Goal: Obtain resource: Download file/media

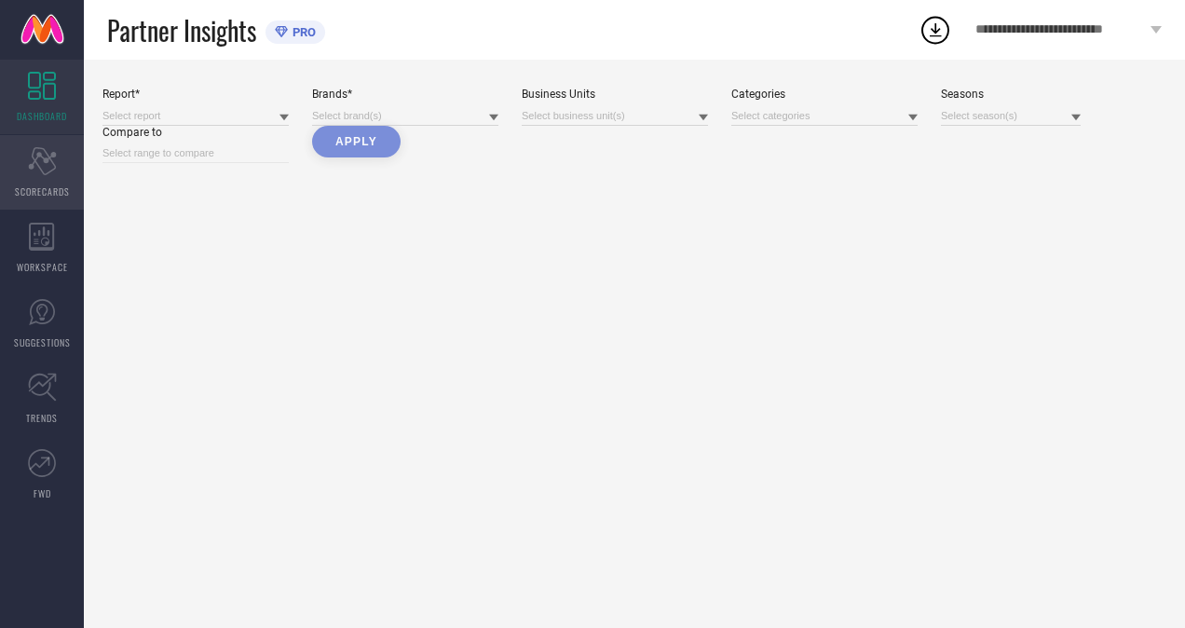
drag, startPoint x: 0, startPoint y: 0, endPoint x: 13, endPoint y: 171, distance: 171.9
click at [13, 171] on div "Scorecard SCORECARDS" at bounding box center [42, 172] width 84 height 75
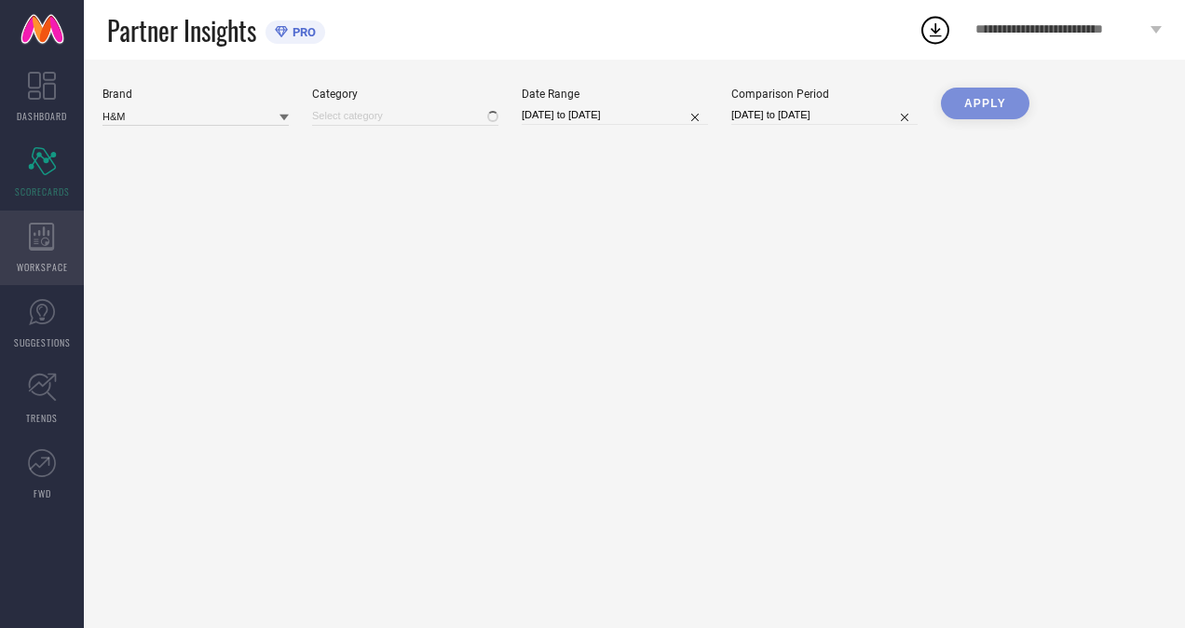
type input "All"
click at [39, 266] on span "WORKSPACE" at bounding box center [42, 267] width 51 height 14
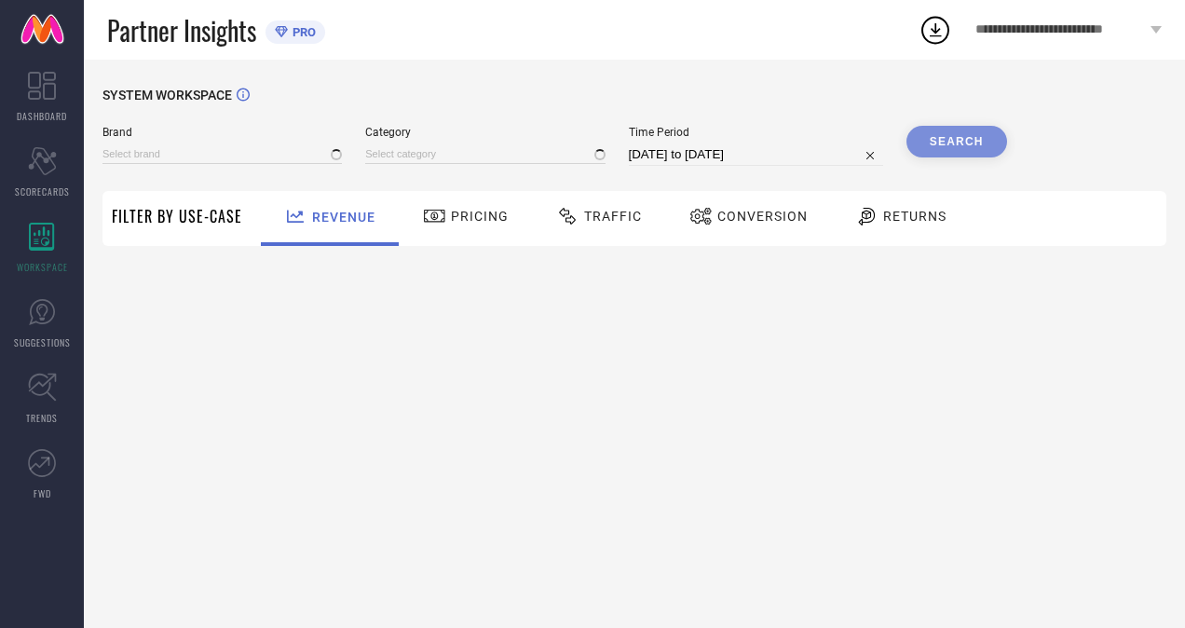
type input "H&M"
type input "All"
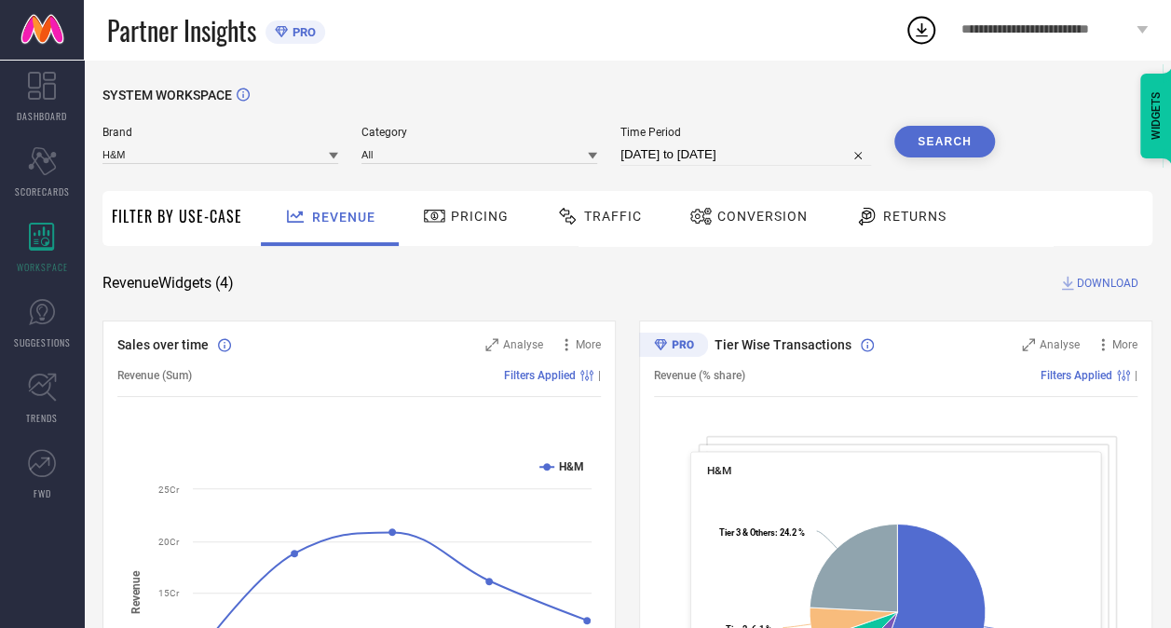
click at [1099, 287] on span "DOWNLOAD" at bounding box center [1107, 283] width 61 height 19
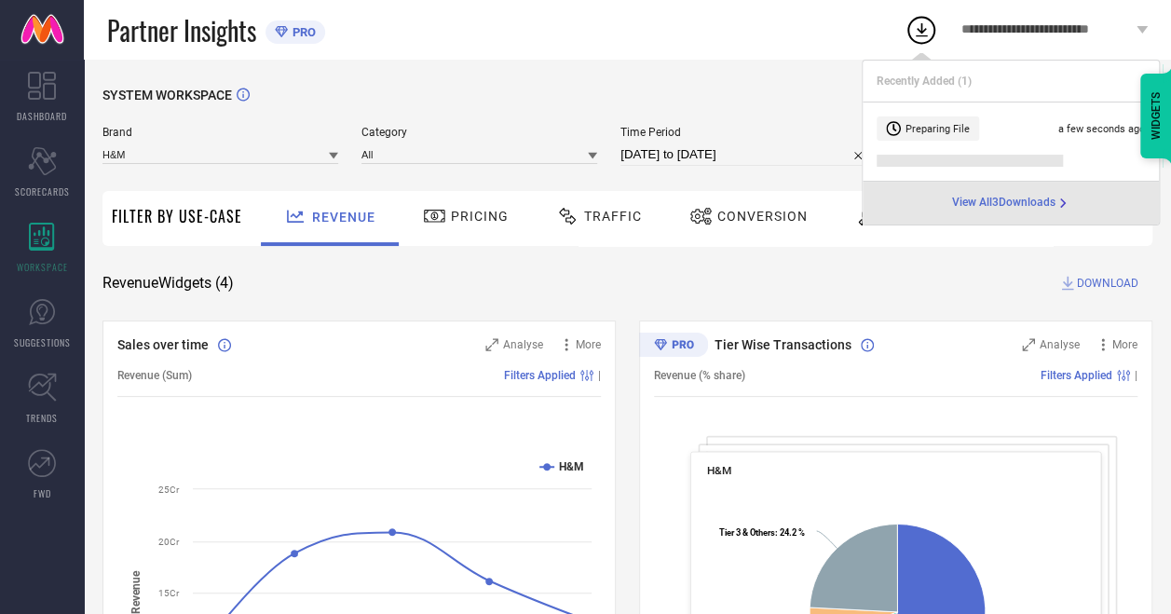
select select "6"
select select "2025"
select select "7"
select select "2025"
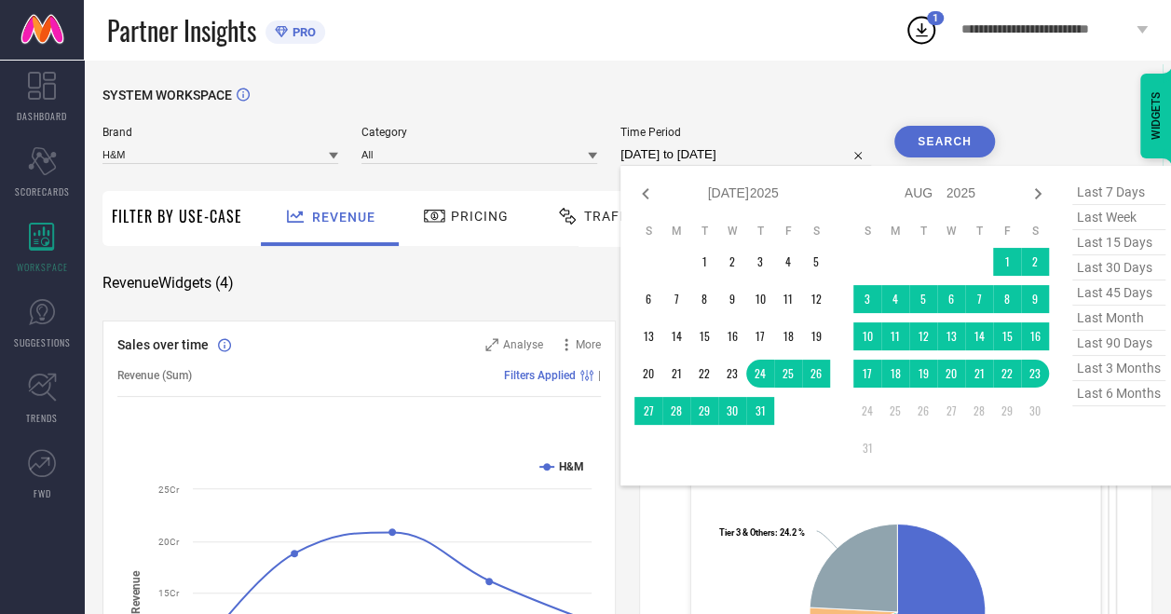
click at [707, 160] on input "[DATE] to [DATE]" at bounding box center [745, 154] width 251 height 22
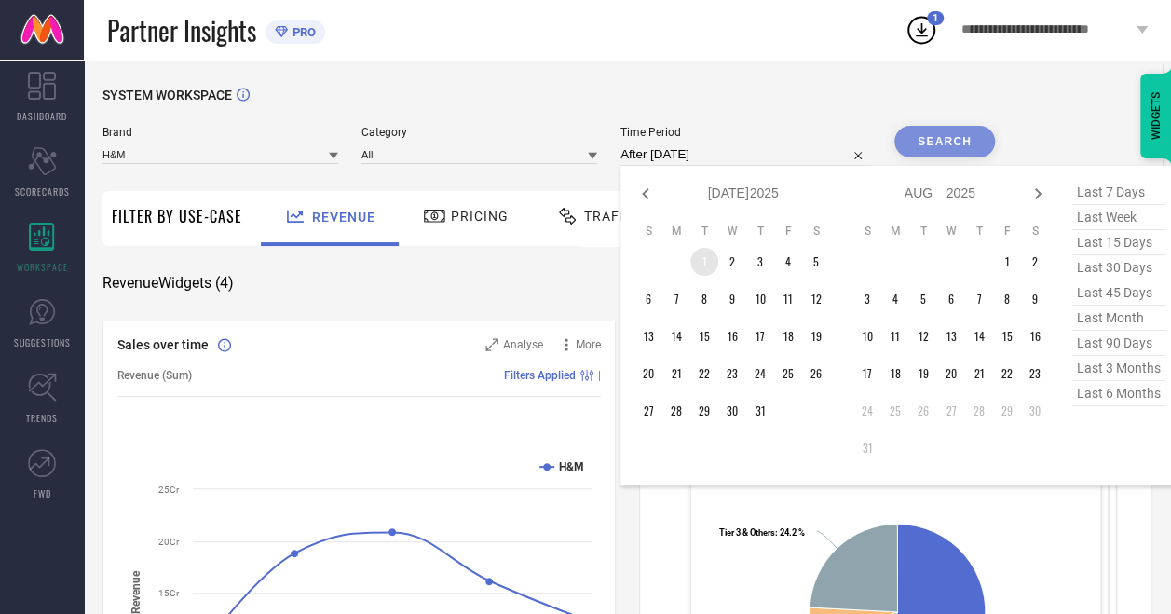
click at [706, 266] on td "1" at bounding box center [704, 262] width 28 height 28
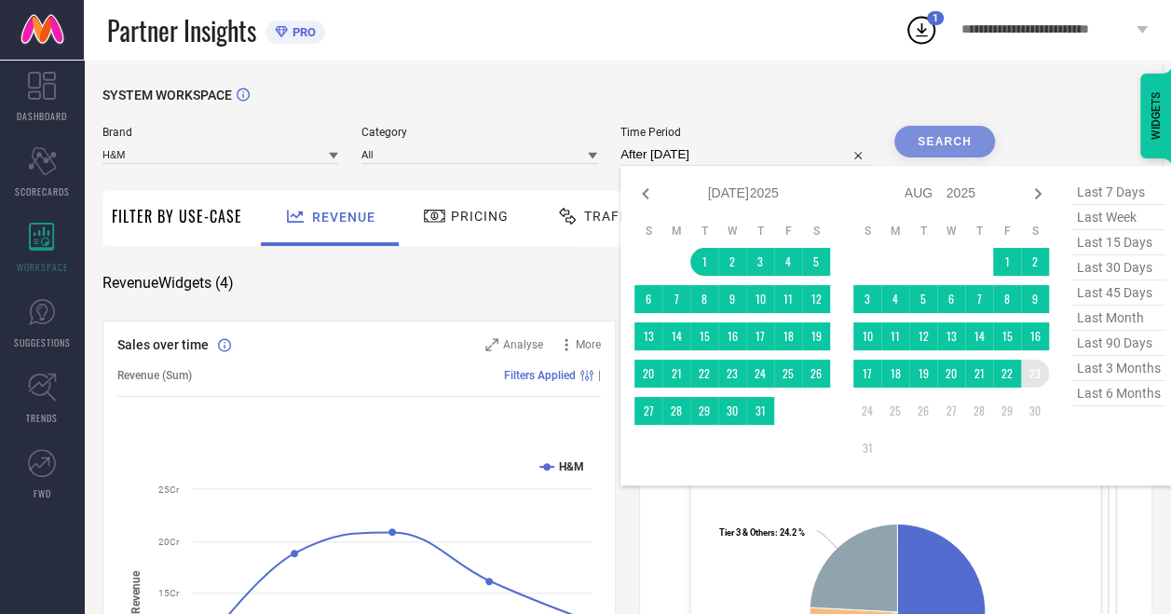
type input "[DATE] to [DATE]"
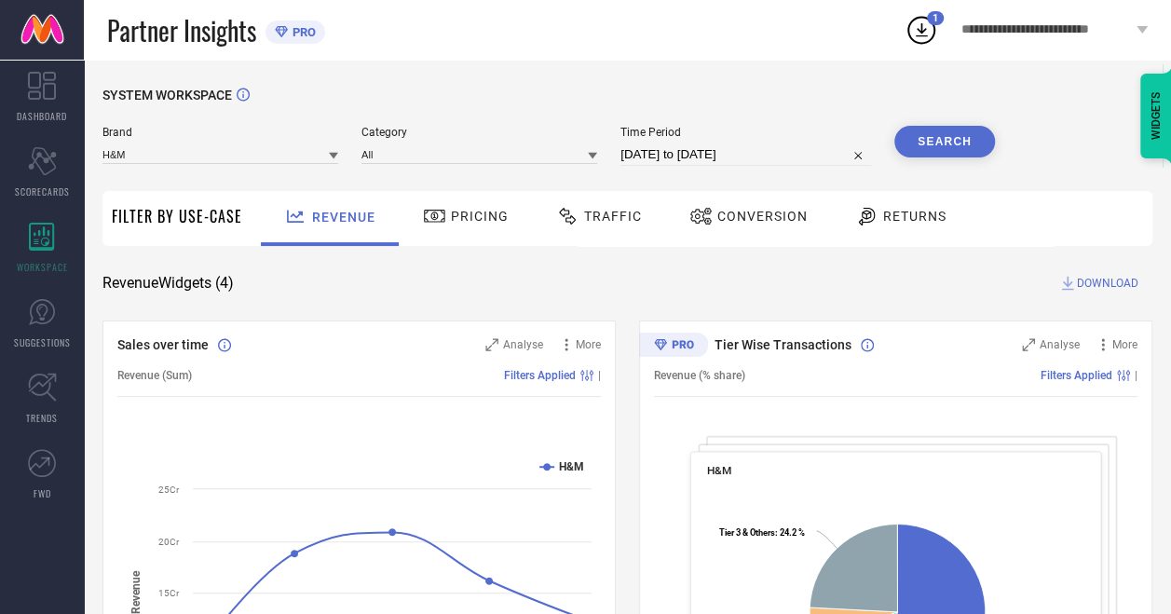
select select "6"
select select "2025"
select select "7"
select select "2025"
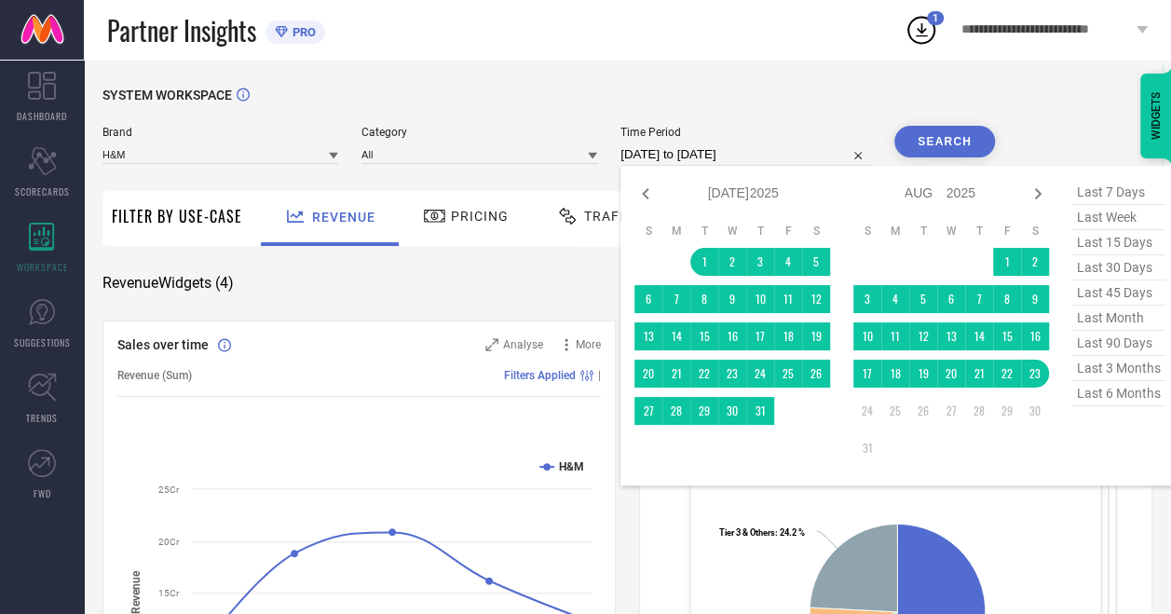
click at [663, 157] on input "[DATE] to [DATE]" at bounding box center [745, 154] width 251 height 22
click at [644, 196] on icon at bounding box center [645, 194] width 22 height 22
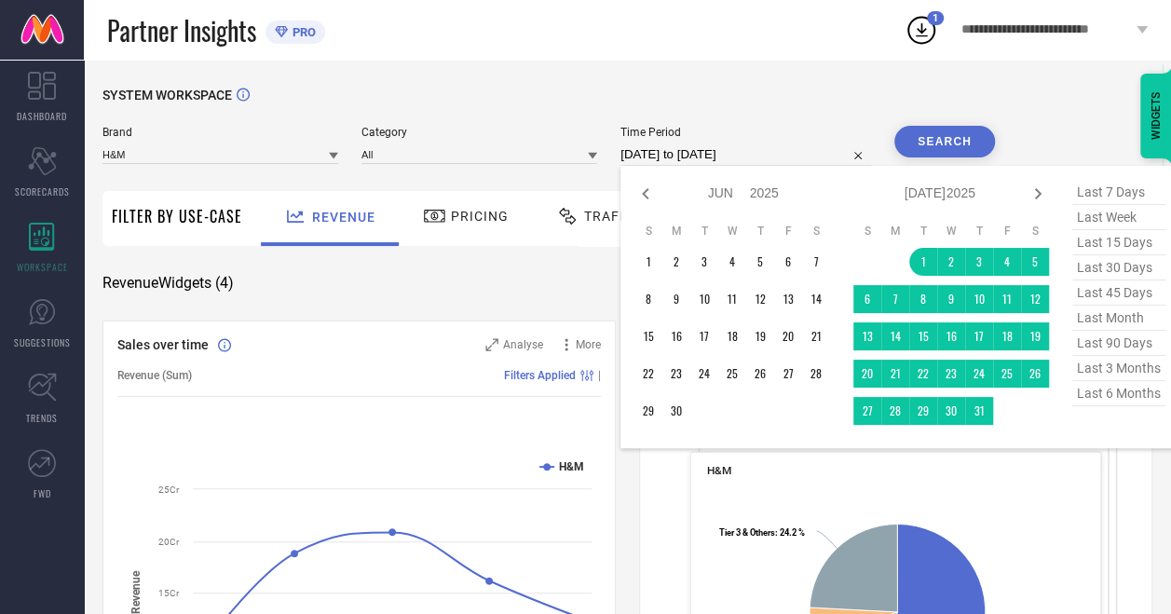
click at [644, 196] on icon at bounding box center [645, 194] width 22 height 22
select select "3"
select select "2025"
select select "4"
select select "2025"
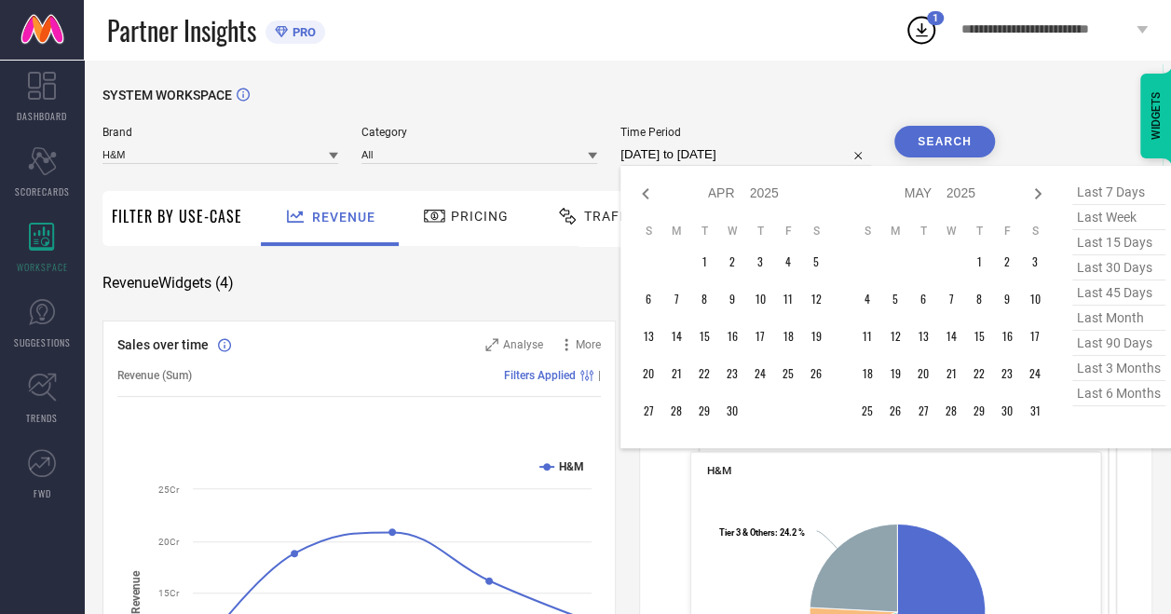
click at [644, 196] on icon at bounding box center [645, 194] width 22 height 22
select select "2"
select select "2025"
select select "3"
select select "2025"
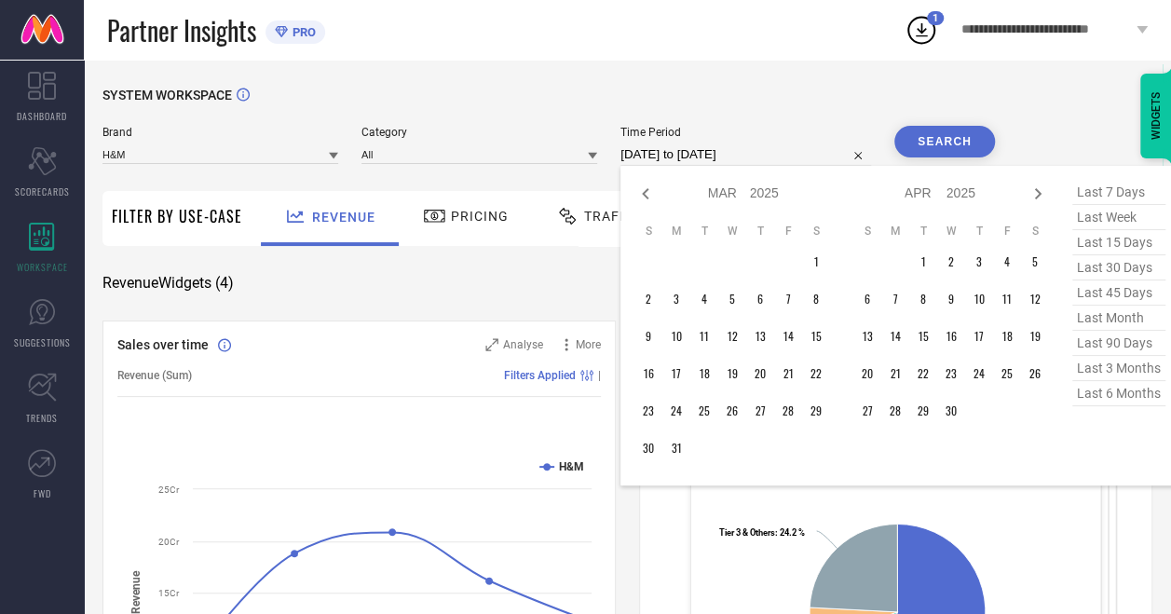
click at [644, 196] on icon at bounding box center [645, 194] width 22 height 22
select select "1"
select select "2025"
select select "2"
select select "2025"
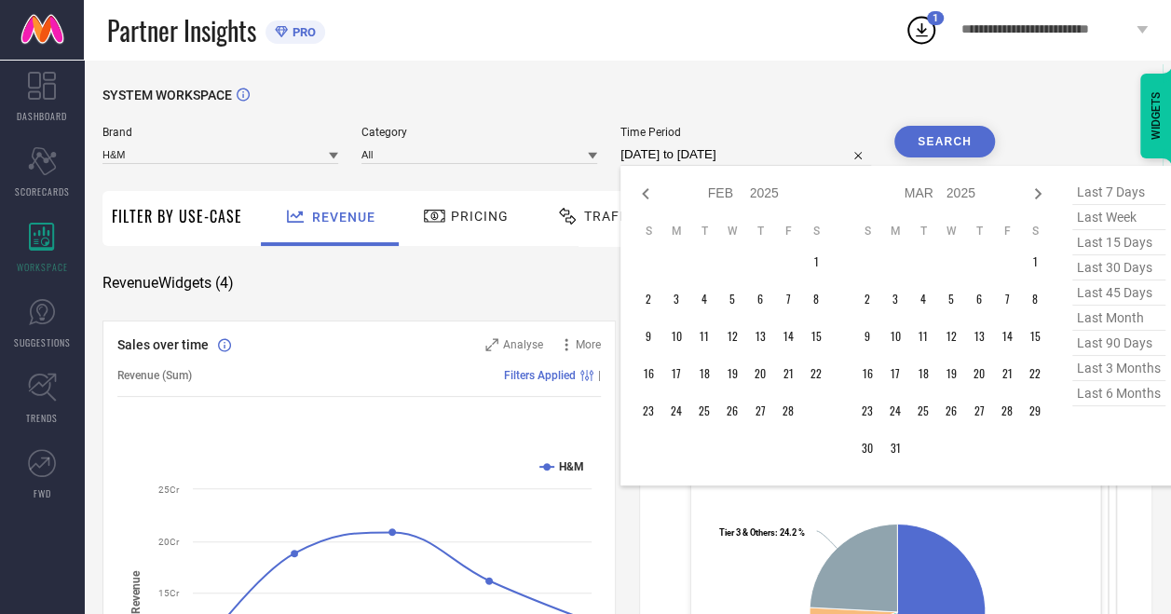
click at [644, 196] on icon at bounding box center [645, 194] width 22 height 22
select select "2025"
select select "1"
select select "2025"
click at [644, 196] on icon at bounding box center [645, 194] width 22 height 22
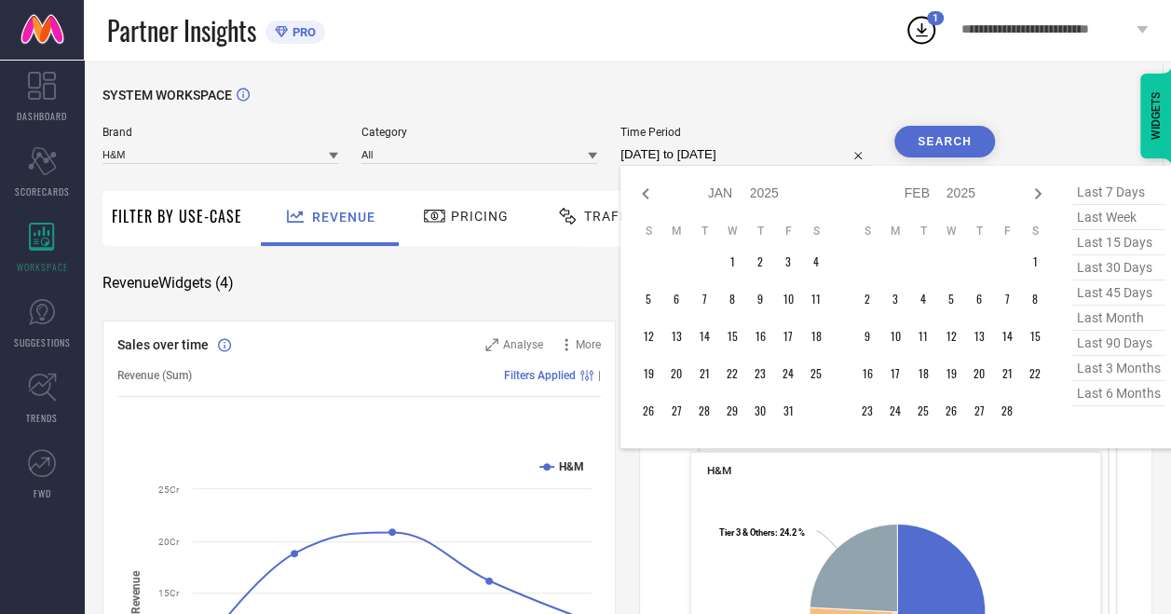
select select "11"
select select "2024"
select select "2025"
click at [644, 196] on icon at bounding box center [645, 194] width 22 height 22
select select "10"
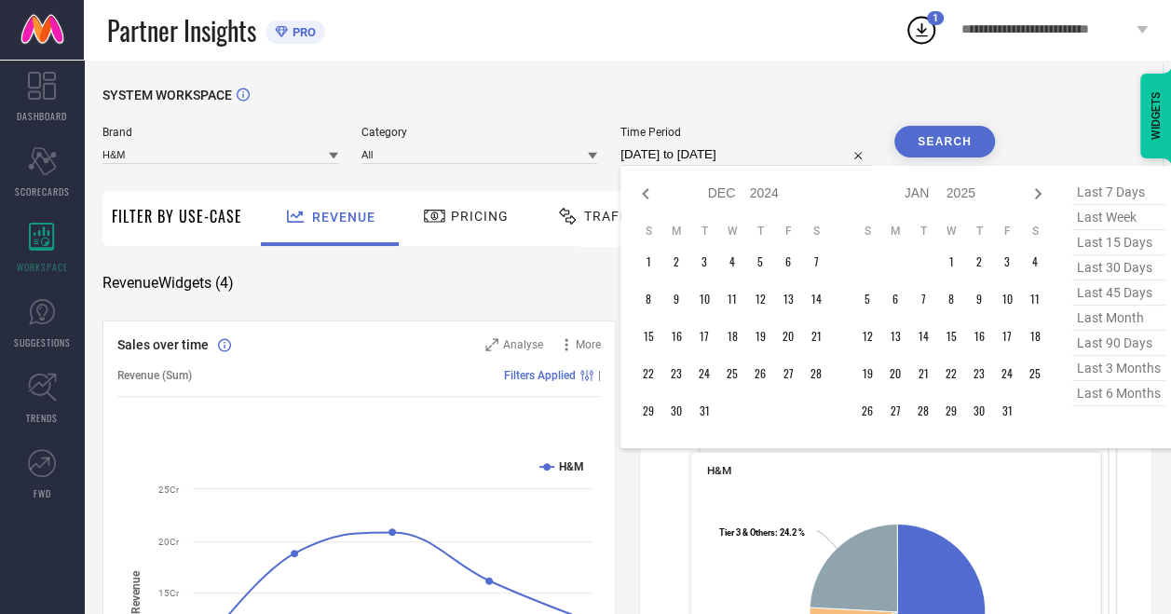
select select "2024"
select select "11"
select select "2024"
click at [646, 196] on icon at bounding box center [645, 193] width 7 height 11
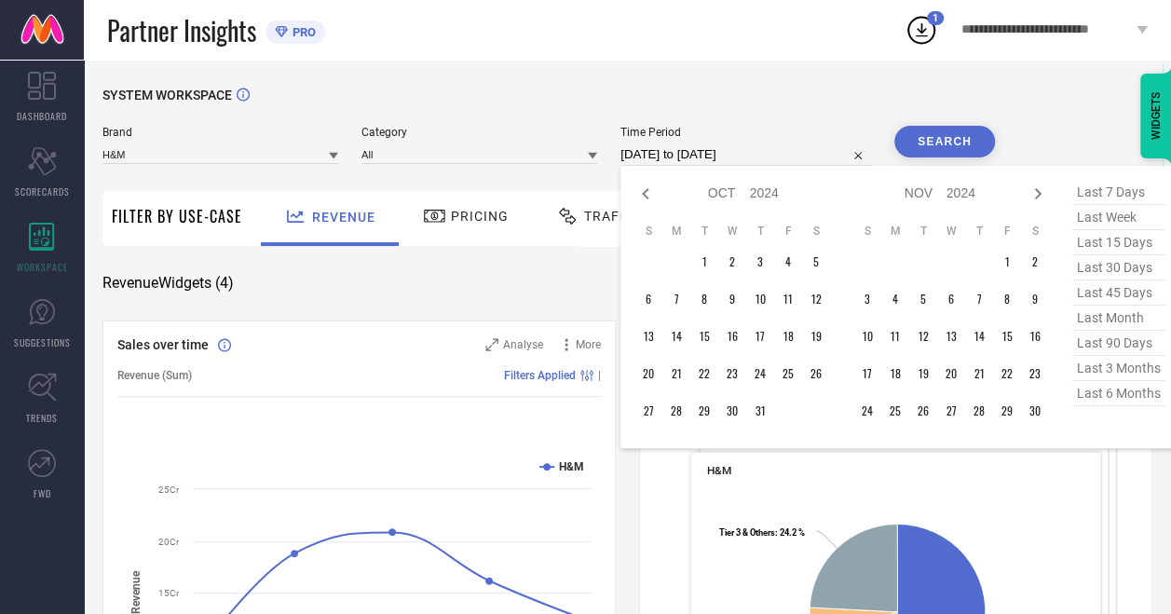
select select "7"
select select "2024"
select select "8"
select select "2024"
click at [646, 196] on icon at bounding box center [645, 193] width 7 height 11
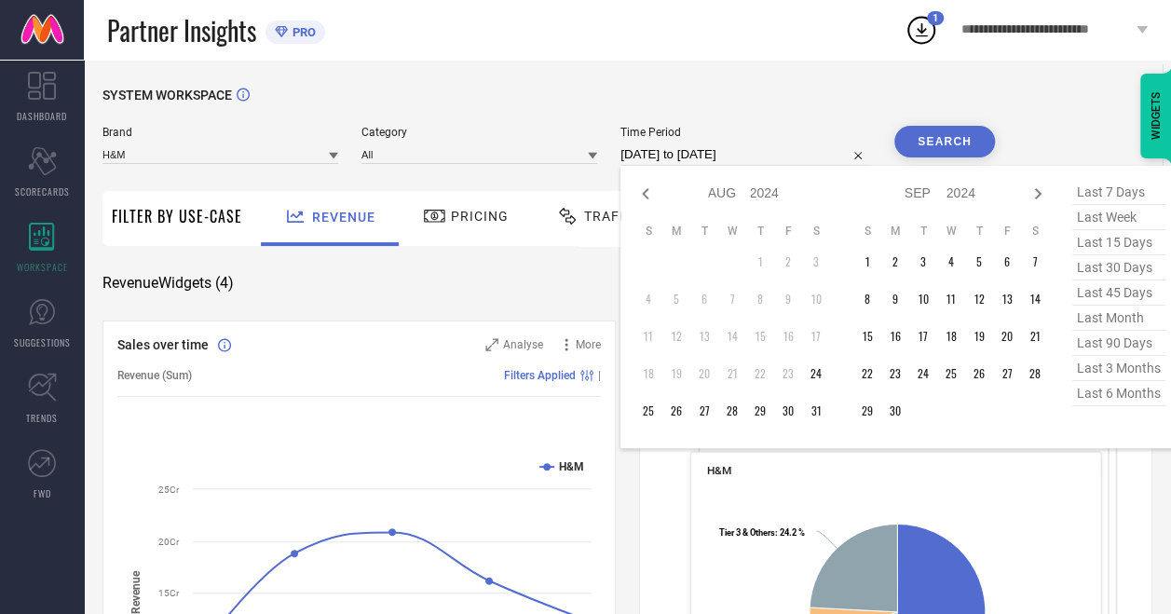
select select "6"
select select "2024"
select select "7"
select select "2024"
click at [642, 185] on icon at bounding box center [645, 194] width 22 height 22
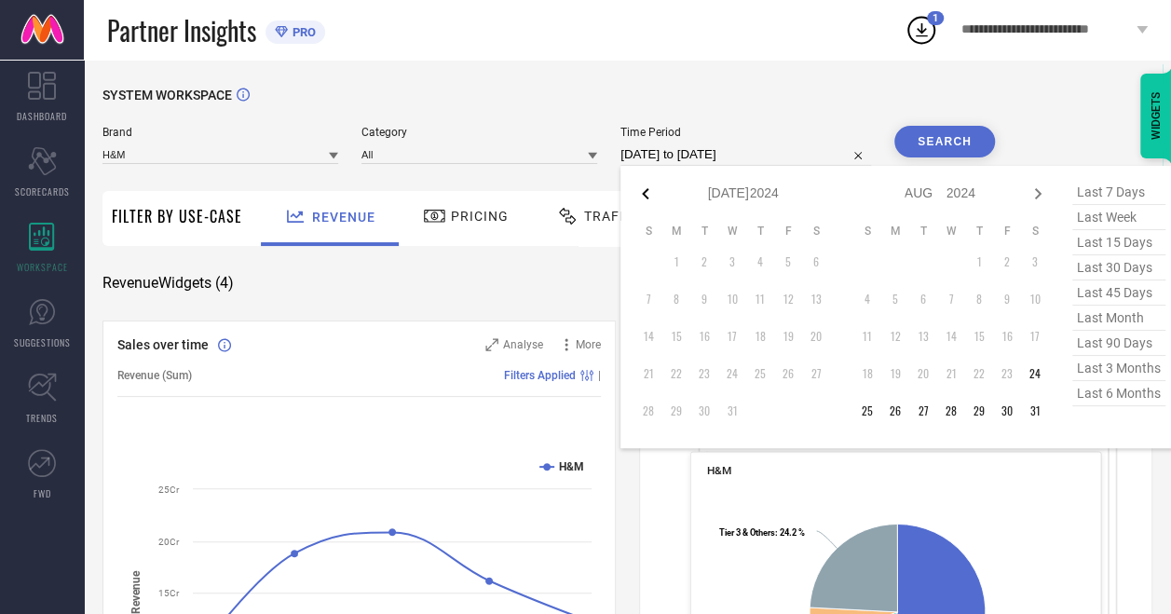
select select "5"
select select "2024"
select select "6"
select select "2024"
click at [712, 330] on td "11" at bounding box center [704, 336] width 28 height 28
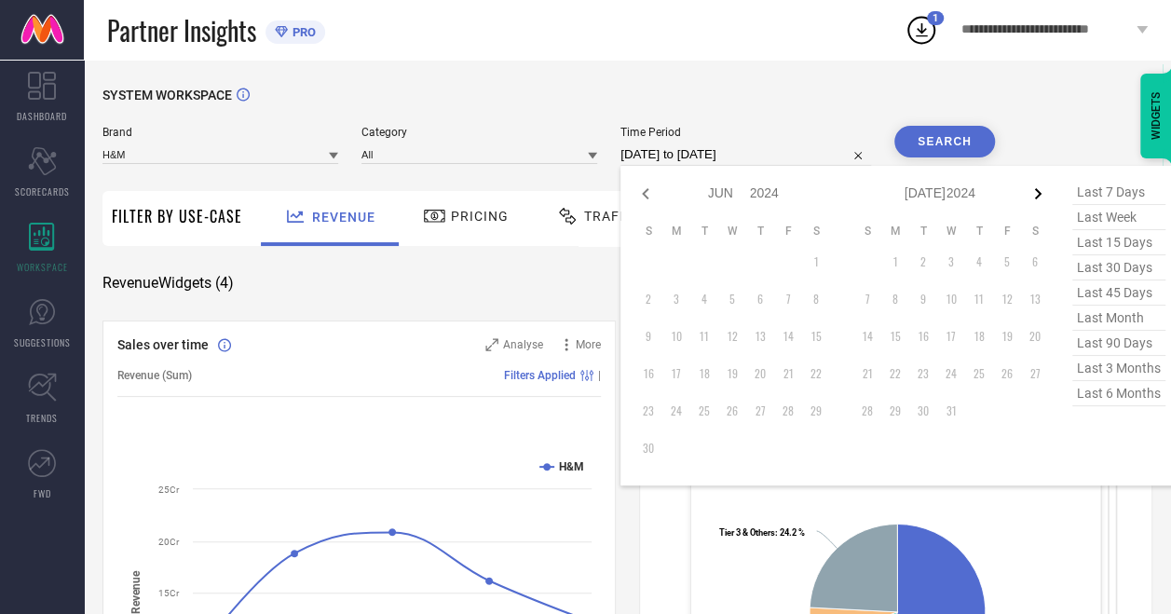
click at [1032, 190] on icon at bounding box center [1037, 194] width 22 height 22
select select "6"
select select "2024"
select select "7"
select select "2024"
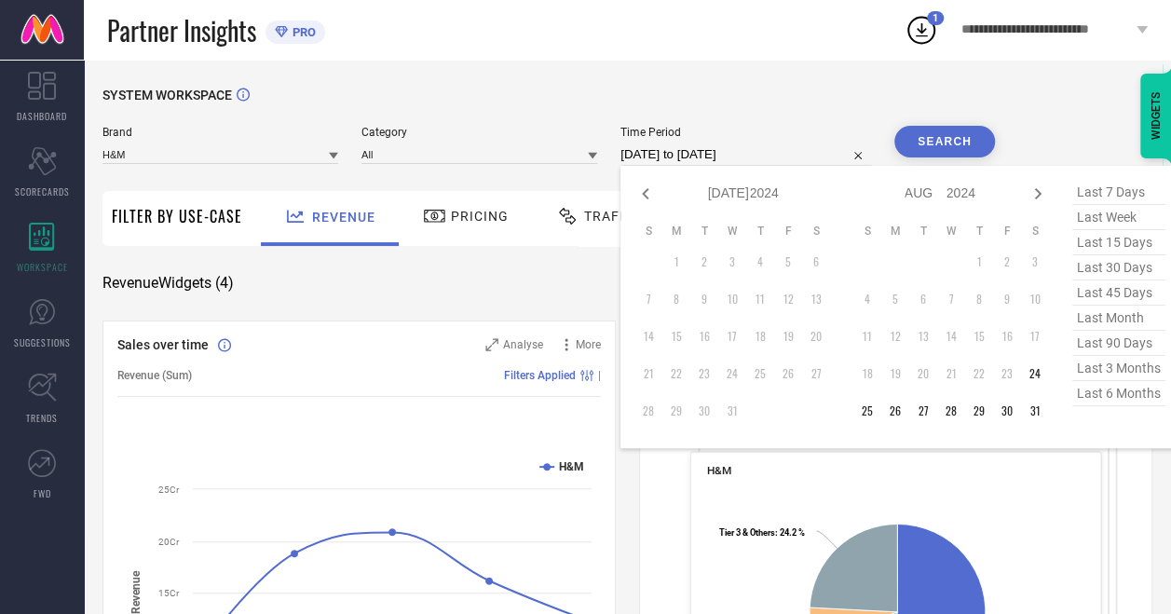
click at [1032, 190] on icon at bounding box center [1037, 194] width 22 height 22
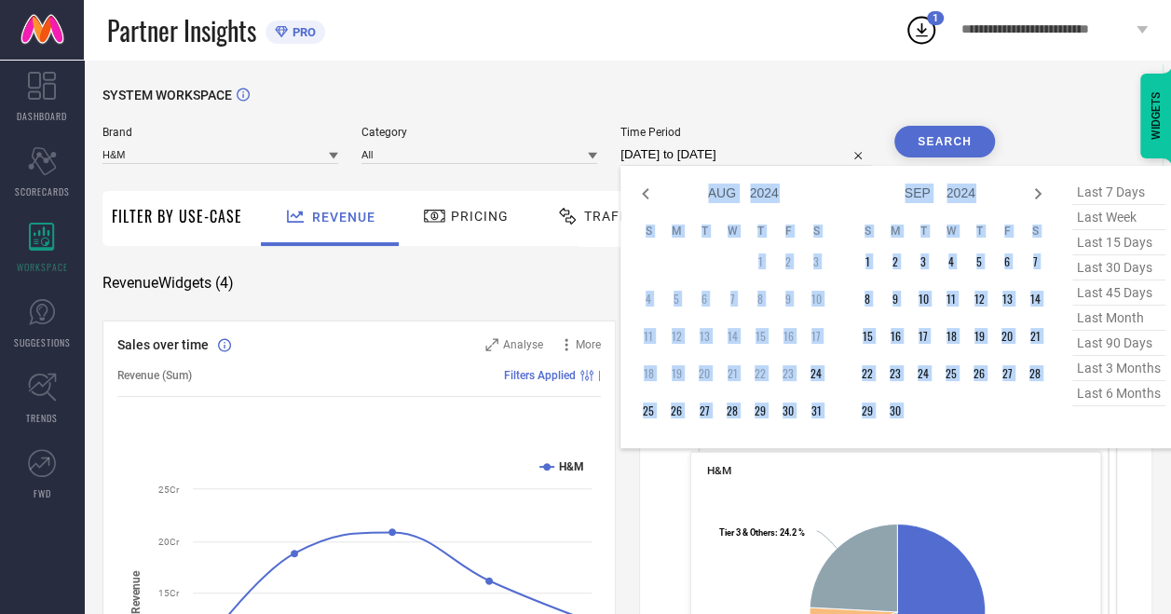
click at [1032, 190] on icon at bounding box center [1037, 194] width 22 height 22
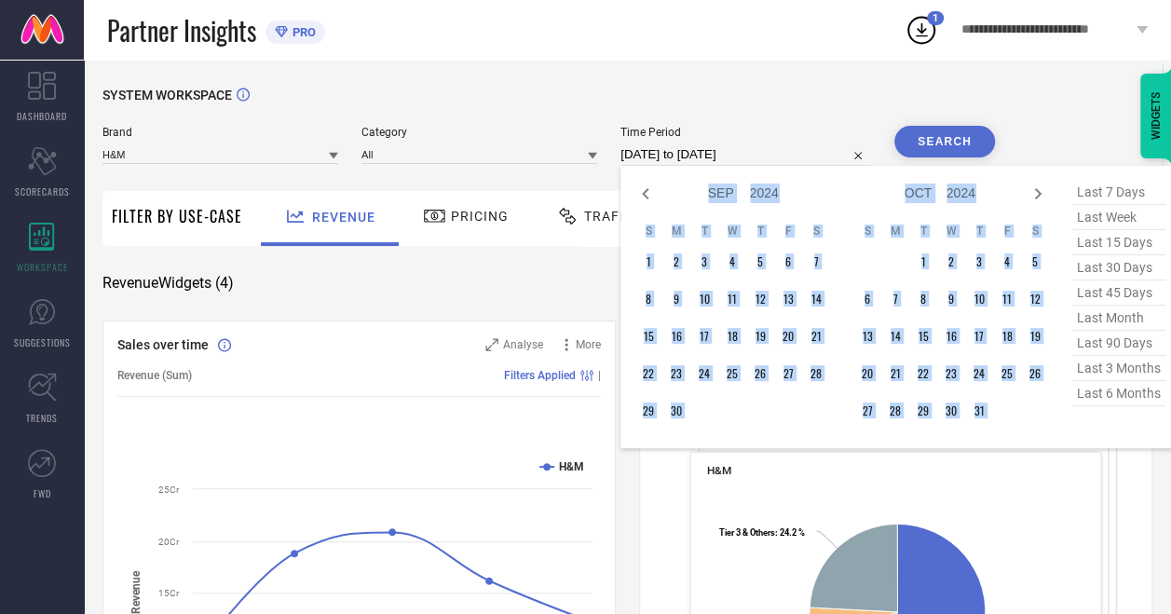
click at [1032, 190] on icon at bounding box center [1037, 194] width 22 height 22
select select "9"
select select "2024"
select select "10"
select select "2024"
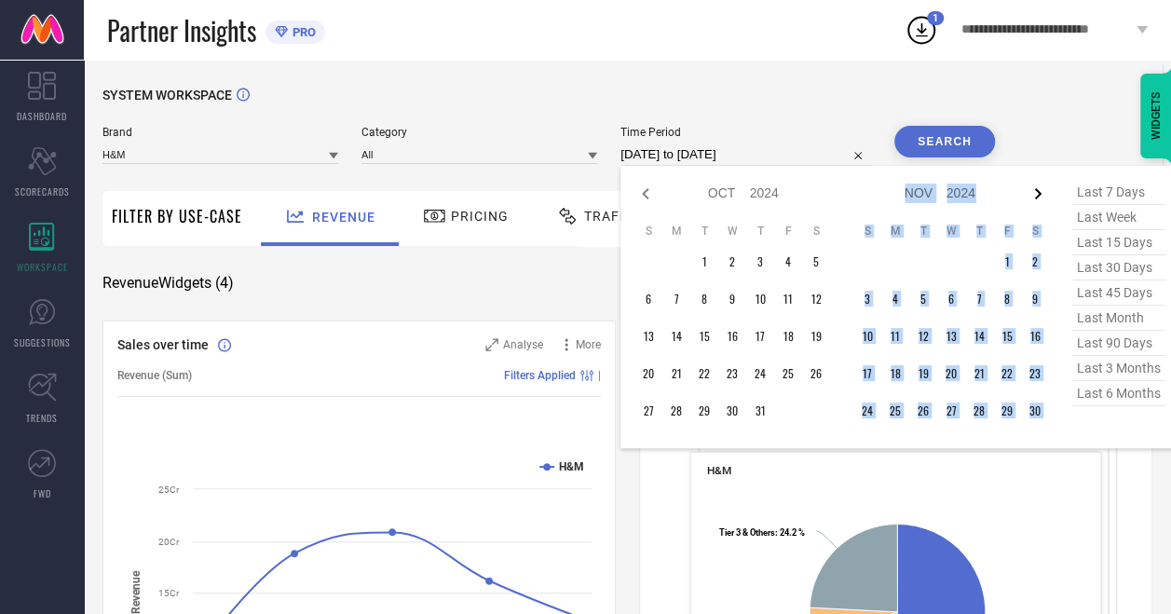
click at [1032, 190] on icon at bounding box center [1037, 194] width 22 height 22
select select "10"
select select "2024"
select select "11"
select select "2024"
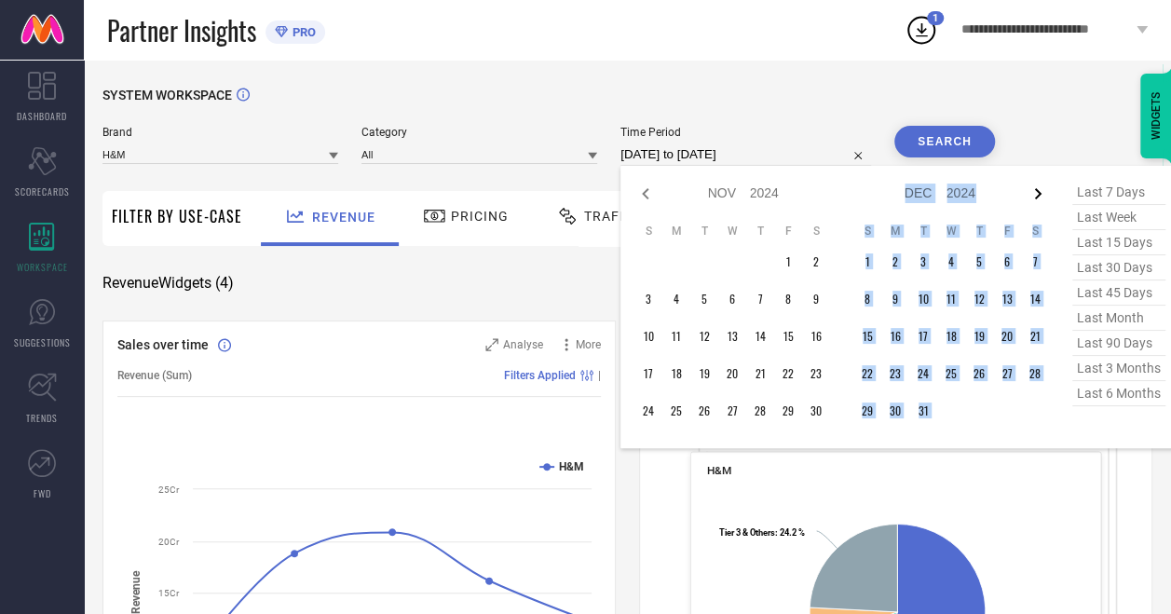
click at [1032, 190] on icon at bounding box center [1037, 194] width 22 height 22
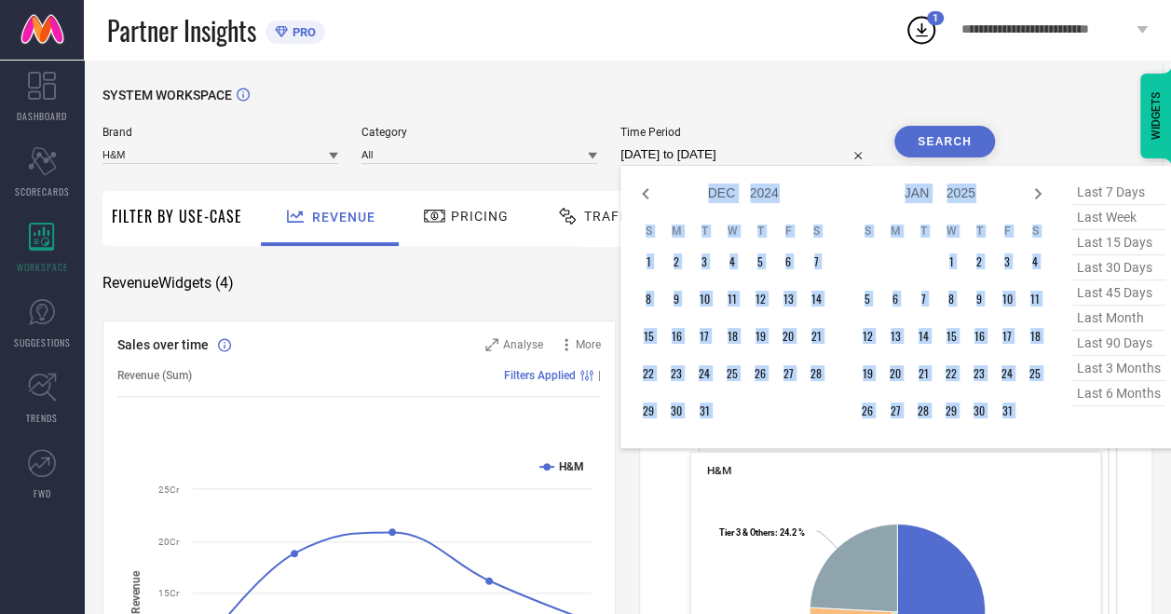
click at [1032, 190] on icon at bounding box center [1037, 194] width 22 height 22
select select "1"
select select "2025"
select select "2"
select select "2025"
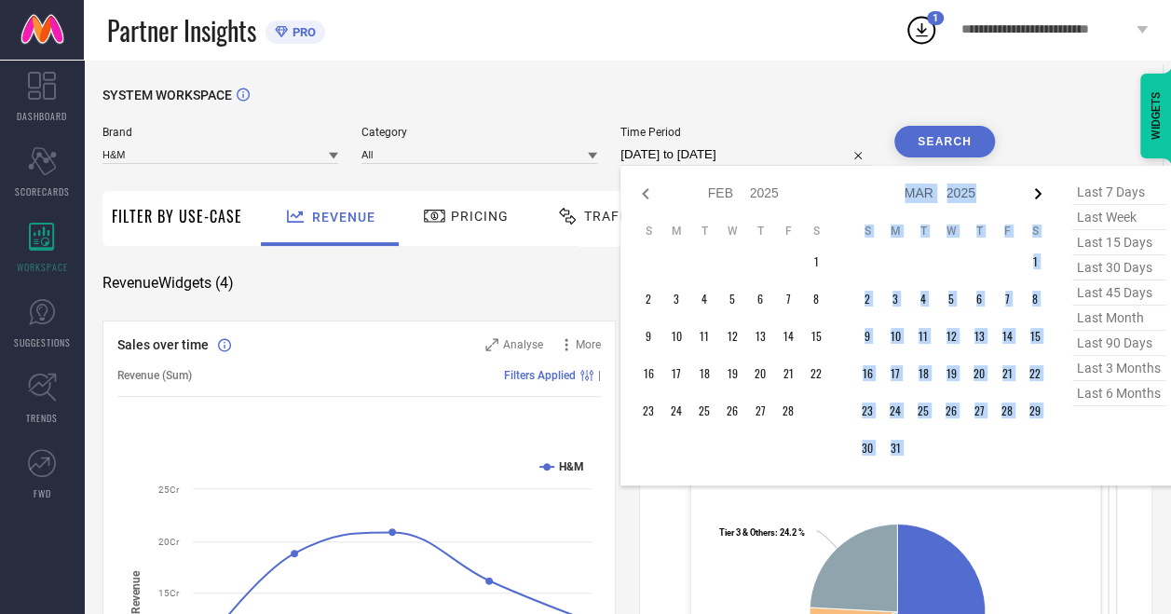
click at [1032, 190] on icon at bounding box center [1037, 194] width 22 height 22
select select "2"
select select "2025"
select select "3"
select select "2025"
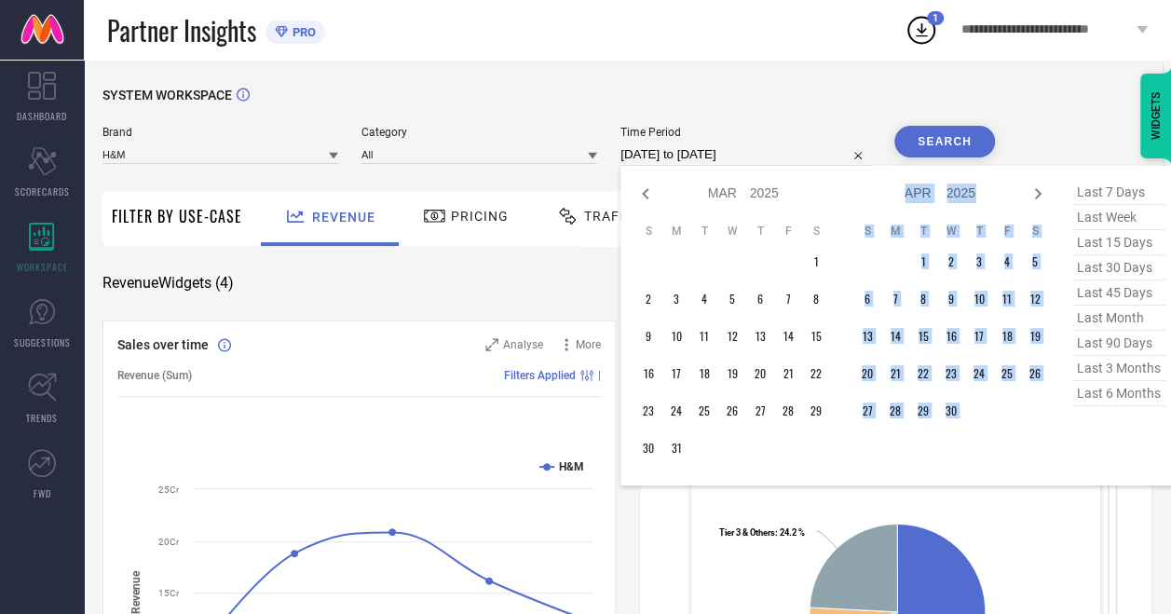
click at [1032, 190] on icon at bounding box center [1037, 194] width 22 height 22
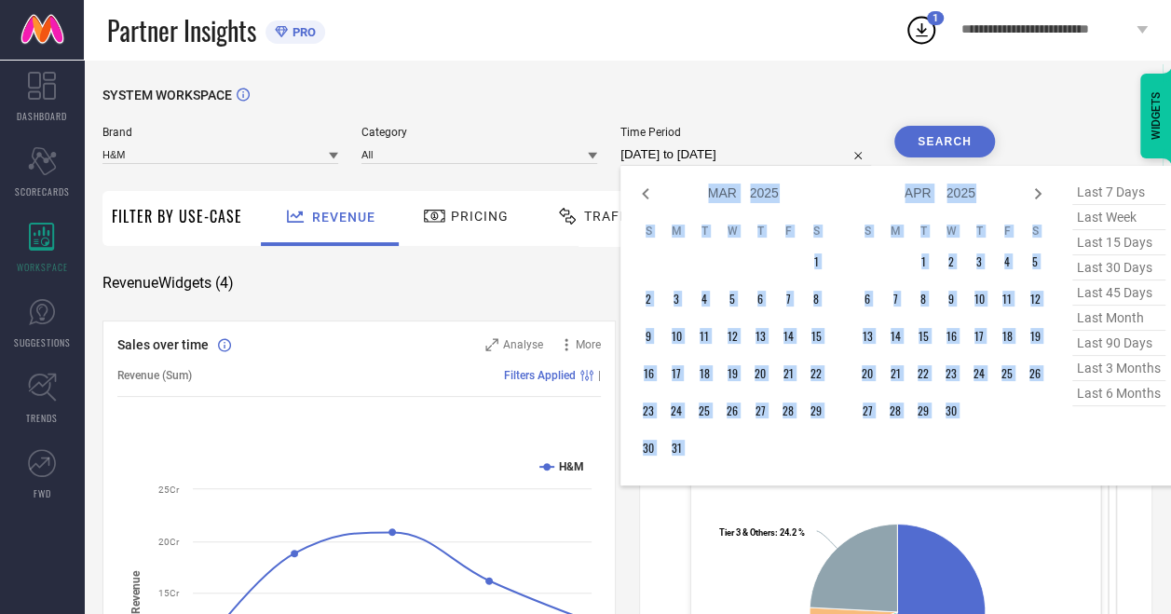
select select "3"
select select "2025"
select select "4"
select select "2025"
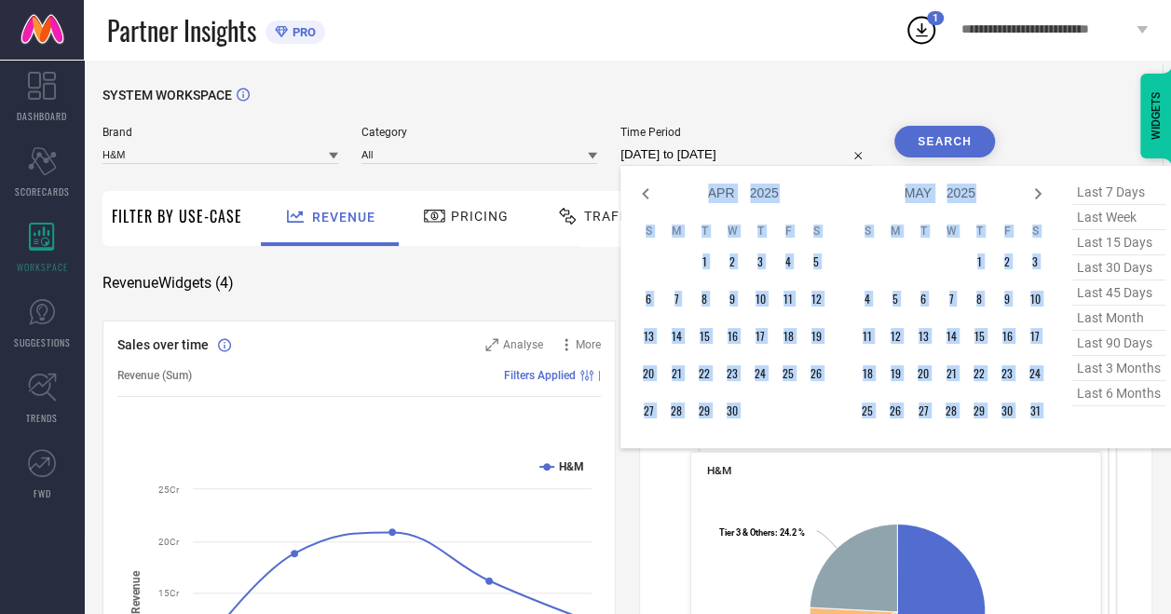
click at [1032, 190] on icon at bounding box center [1037, 194] width 22 height 22
select select "5"
select select "2025"
select select "6"
select select "2025"
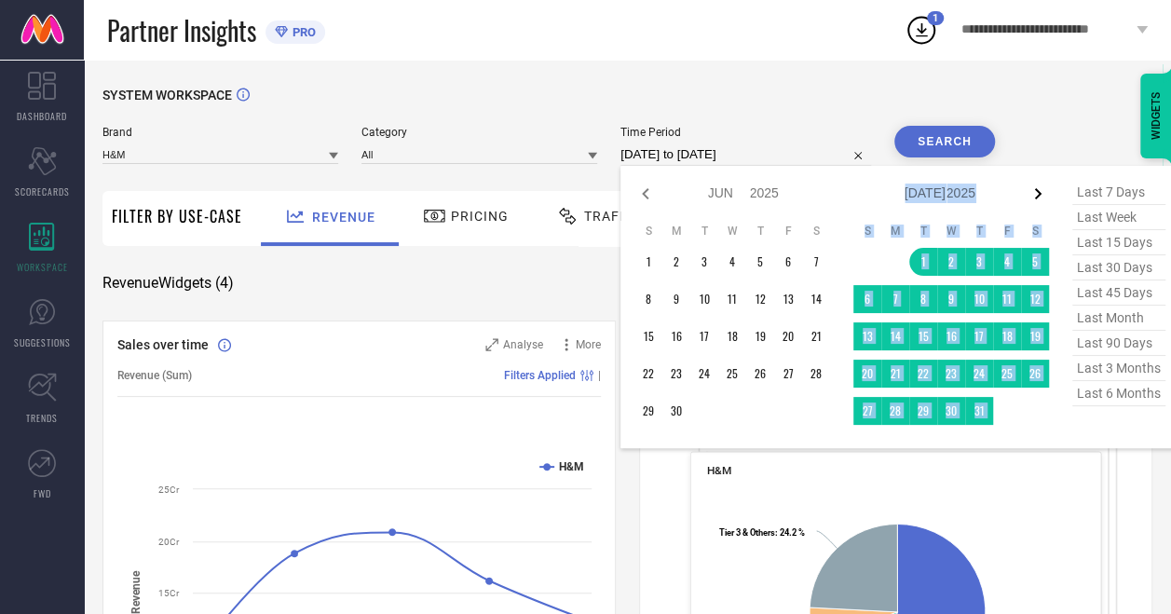
click at [1032, 190] on icon at bounding box center [1037, 194] width 22 height 22
select select "6"
select select "2025"
select select "7"
select select "2025"
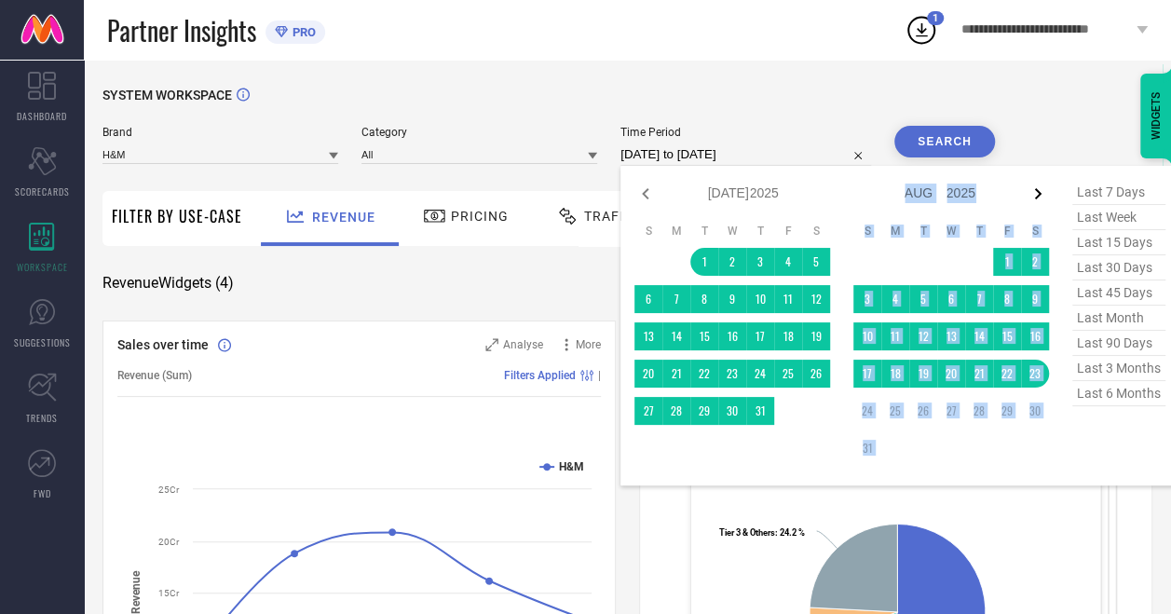
click at [1032, 190] on icon at bounding box center [1037, 194] width 22 height 22
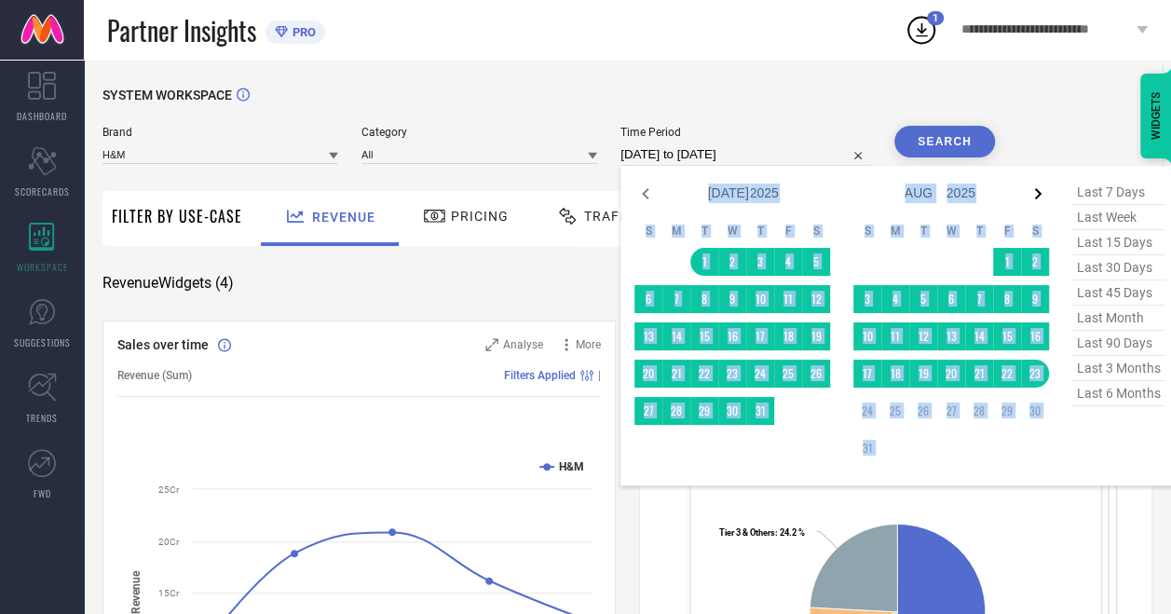
select select "7"
select select "2025"
select select "8"
select select "2025"
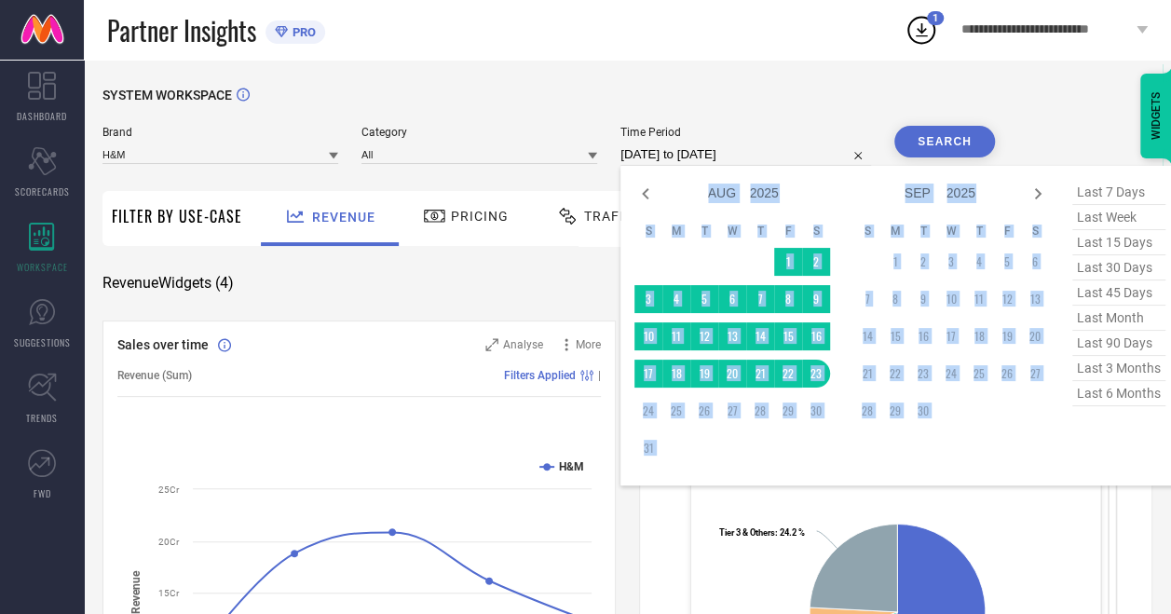
click at [1032, 190] on icon at bounding box center [1037, 194] width 22 height 22
select select "8"
select select "2025"
select select "9"
select select "2025"
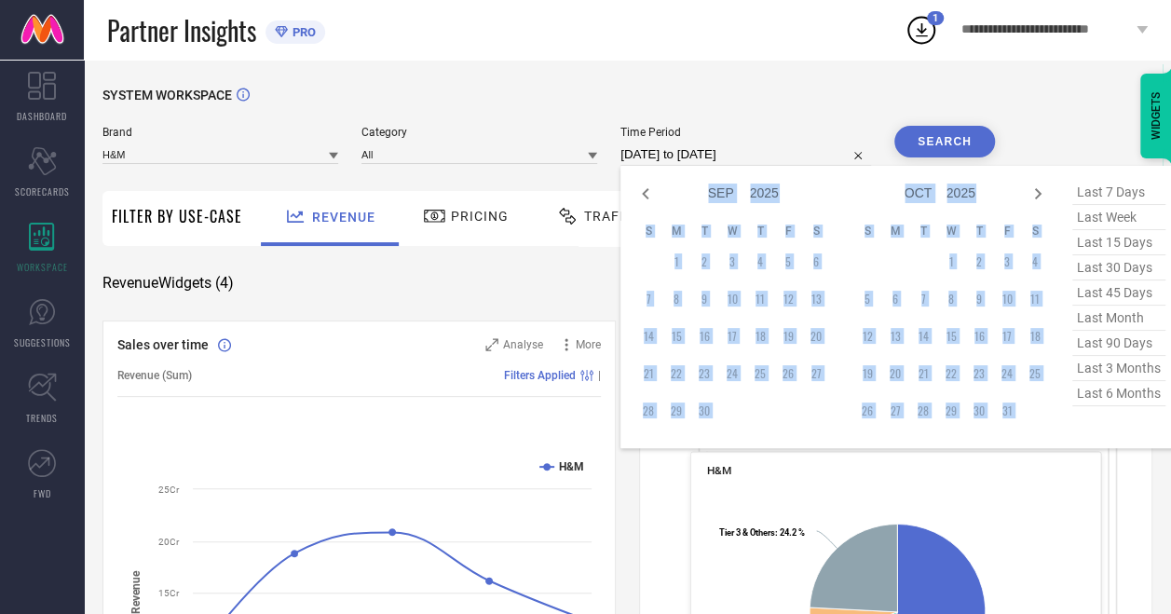
click at [826, 213] on div "Jan Feb Mar Apr May Jun [DATE] Aug Sep Oct Nov [DATE] 2016 2017 2018 2019 2020 …" at bounding box center [732, 307] width 196 height 254
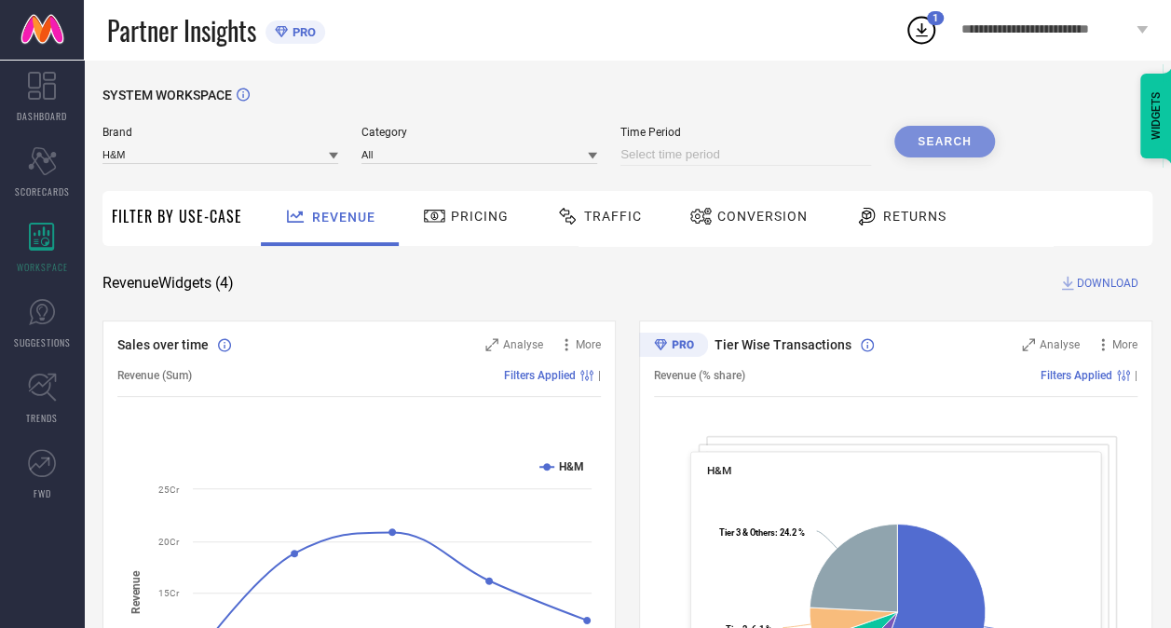
select select "7"
select select "2025"
select select "8"
select select "2025"
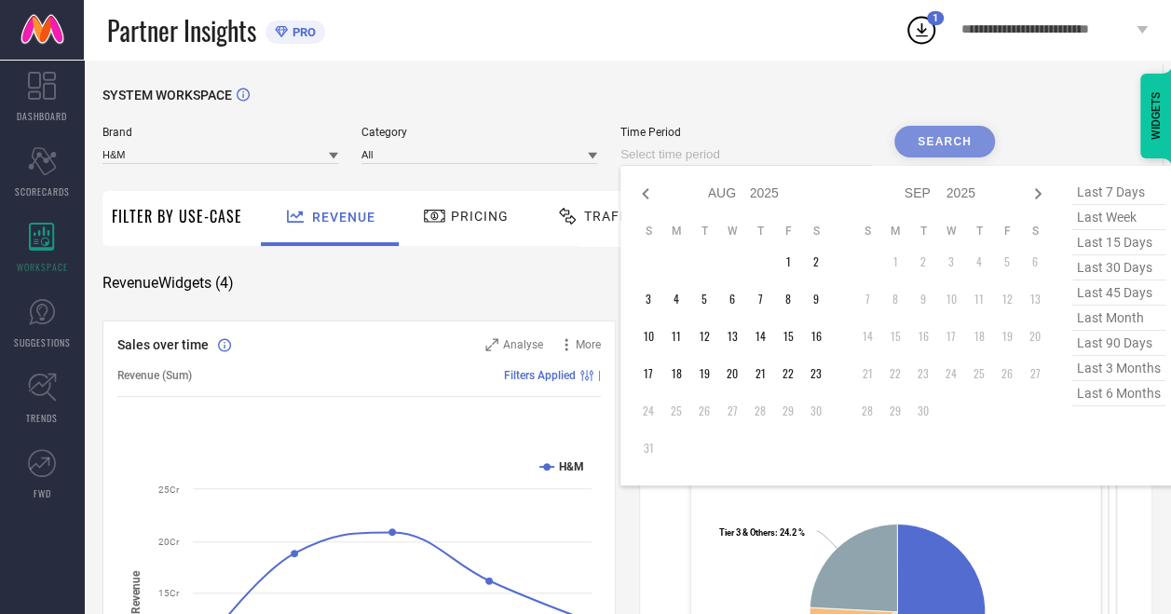
click at [768, 149] on input at bounding box center [745, 154] width 251 height 22
click at [646, 200] on icon at bounding box center [645, 194] width 22 height 22
select select "4"
select select "2025"
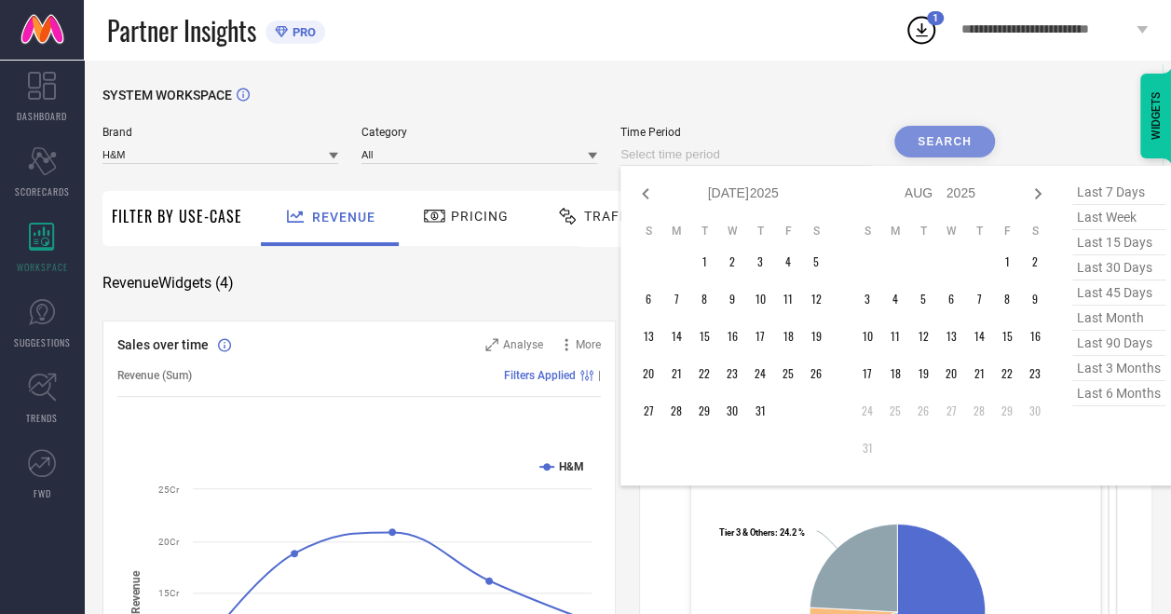
select select "5"
select select "2025"
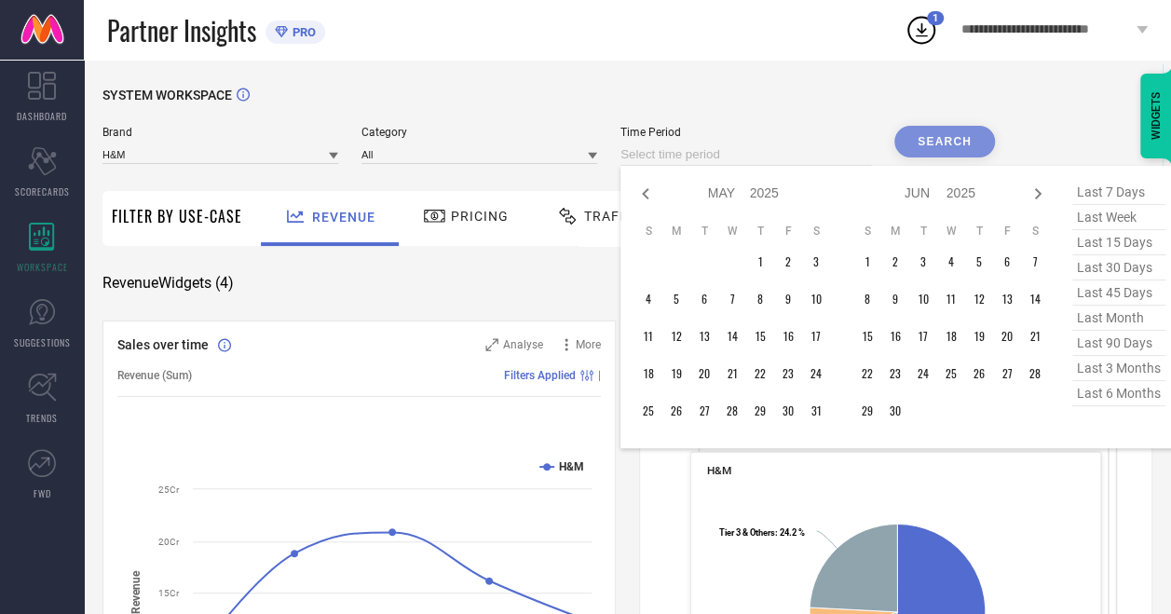
click at [646, 200] on icon at bounding box center [645, 194] width 22 height 22
select select "3"
select select "2025"
select select "4"
select select "2025"
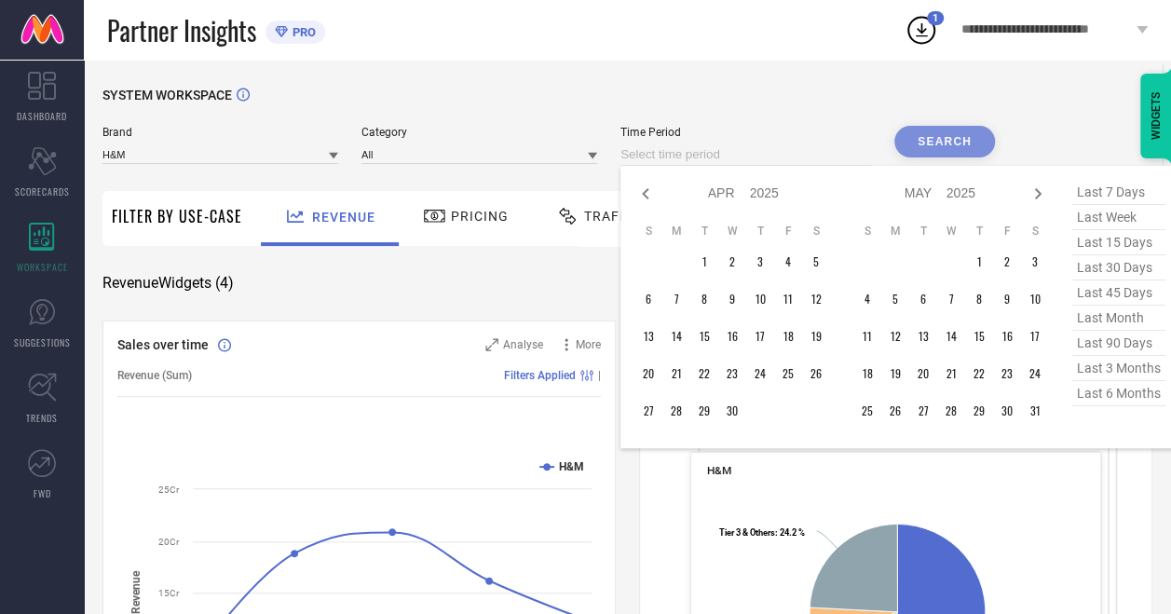
click at [646, 200] on icon at bounding box center [645, 194] width 22 height 22
select select "2"
select select "2025"
select select "3"
select select "2025"
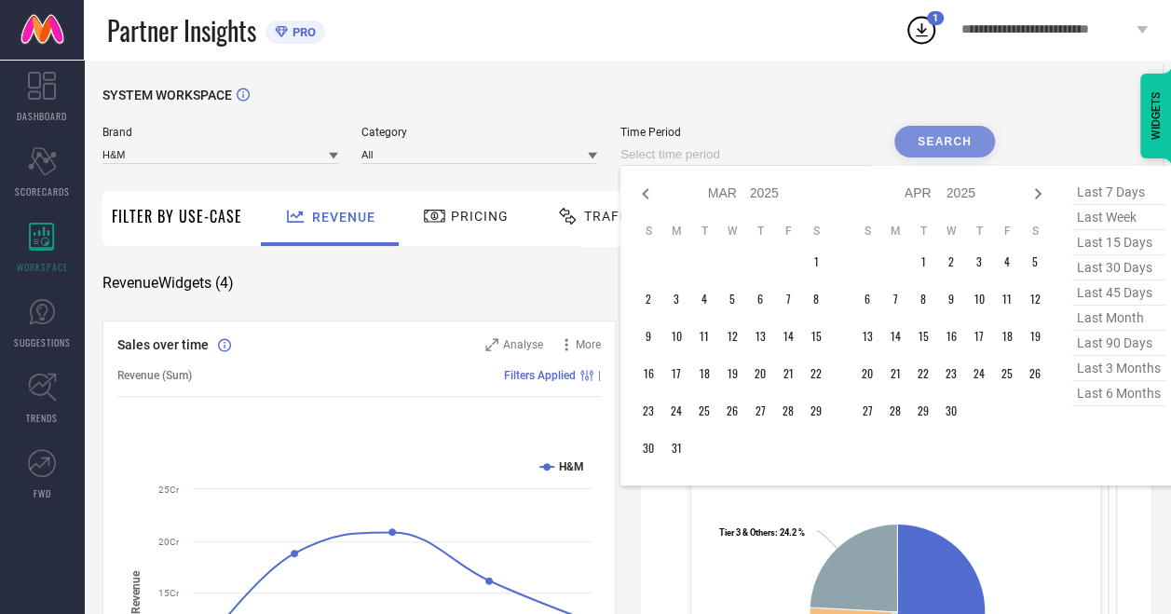
click at [646, 200] on icon at bounding box center [645, 194] width 22 height 22
select select "1"
select select "2025"
select select "2"
select select "2025"
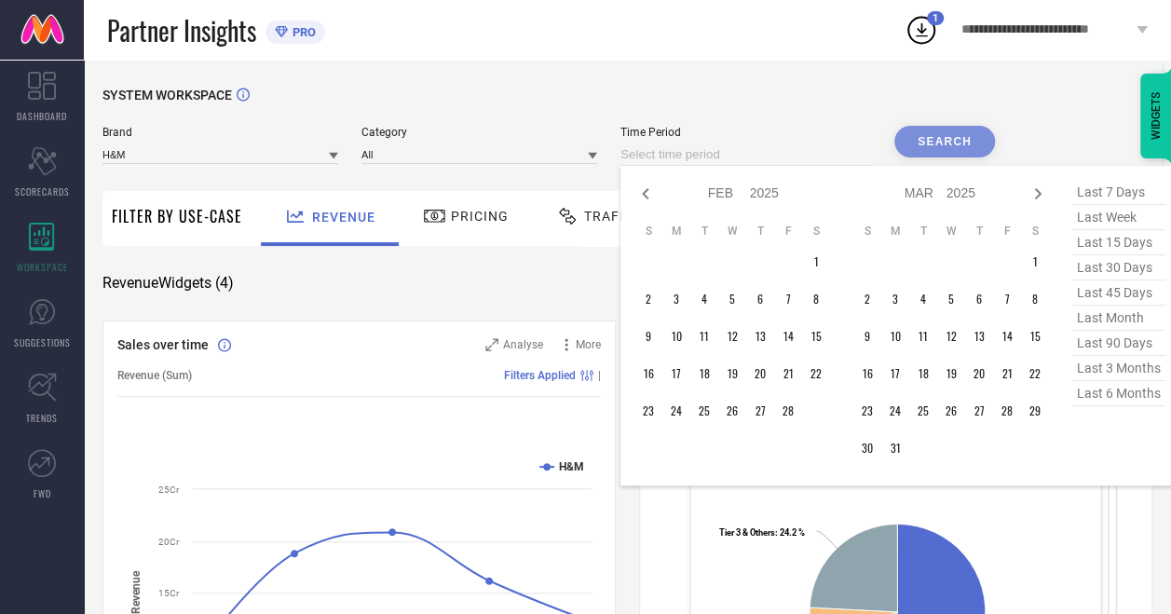
click at [646, 200] on icon at bounding box center [645, 194] width 22 height 22
select select "11"
select select "2024"
select select "2025"
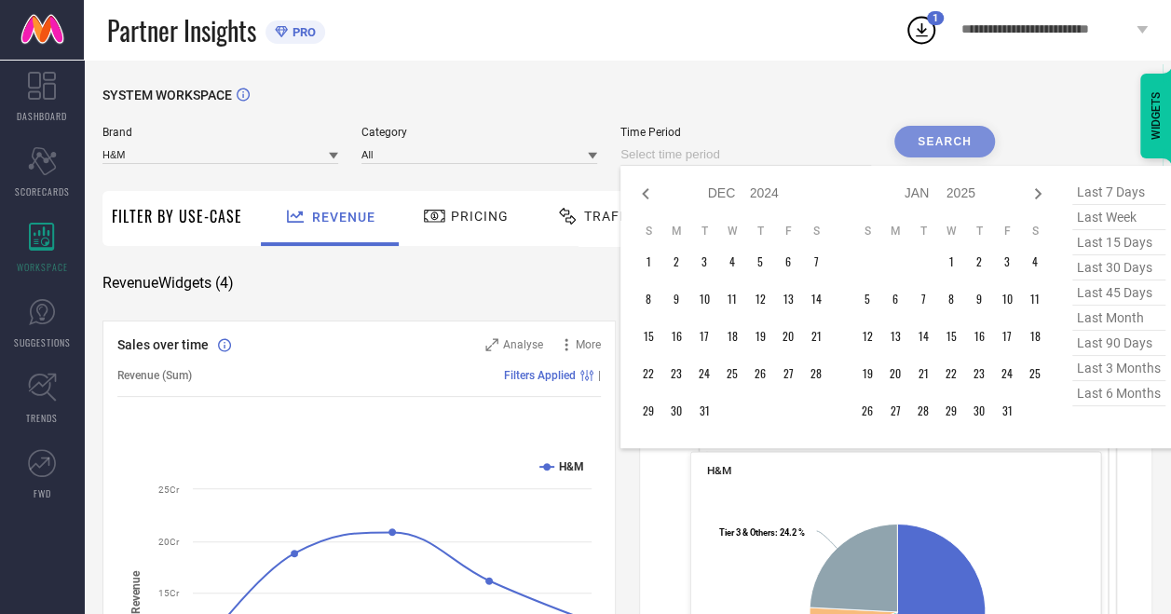
click at [646, 200] on icon at bounding box center [645, 194] width 22 height 22
select select "10"
select select "2024"
select select "11"
select select "2024"
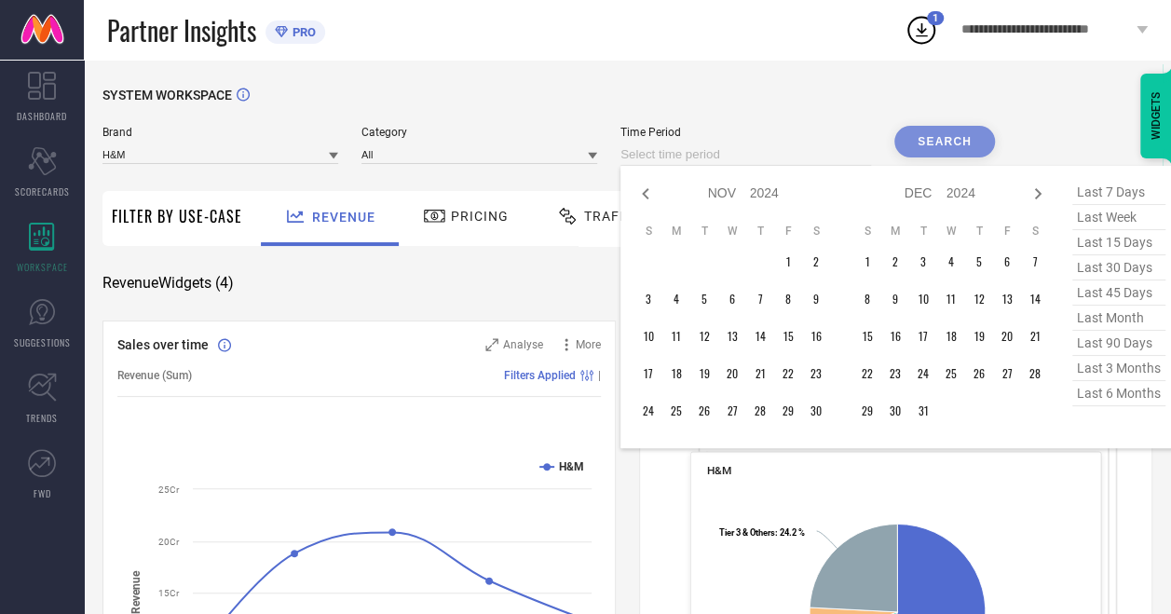
click at [646, 200] on icon at bounding box center [645, 194] width 22 height 22
select select "9"
select select "2024"
select select "10"
select select "2024"
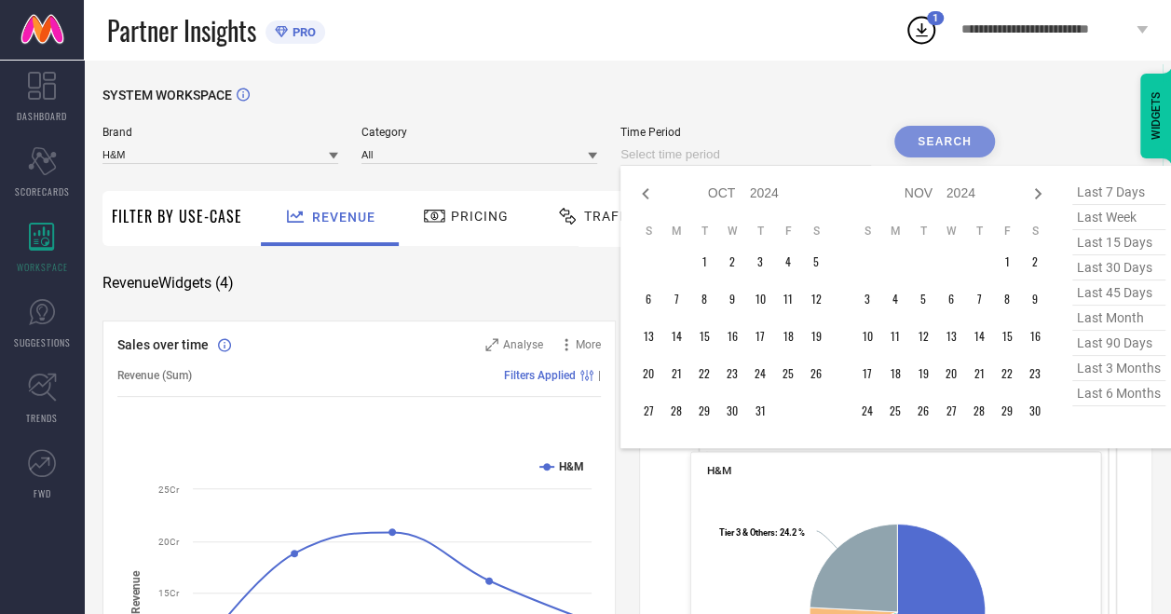
click at [646, 200] on icon at bounding box center [645, 194] width 22 height 22
select select "8"
select select "2024"
select select "9"
select select "2024"
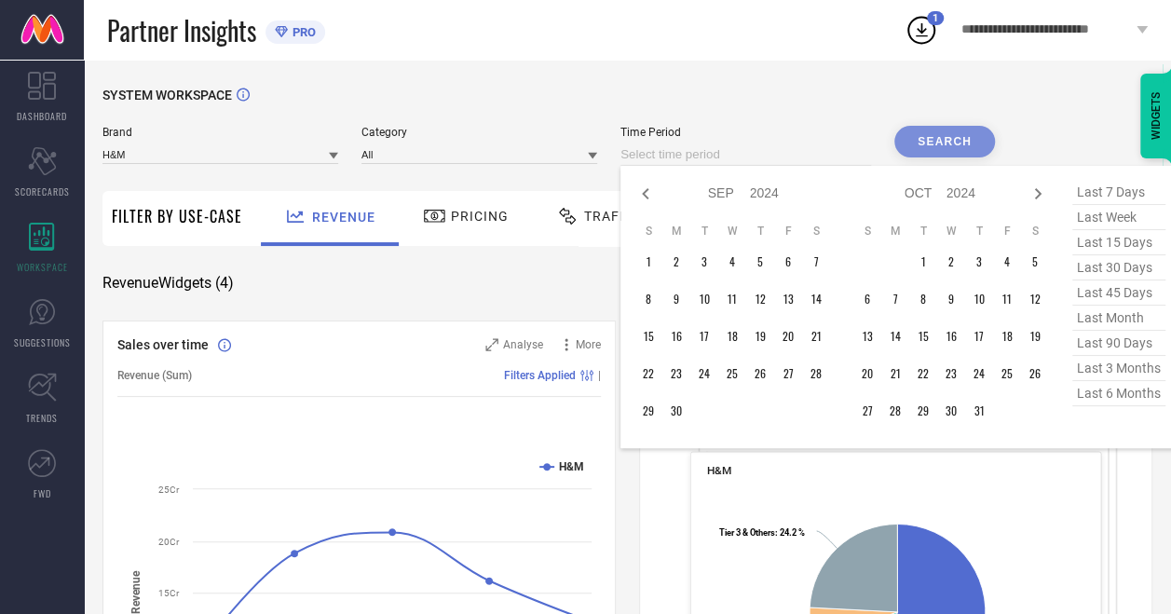
click at [646, 200] on icon at bounding box center [645, 194] width 22 height 22
select select "7"
select select "2024"
select select "8"
select select "2024"
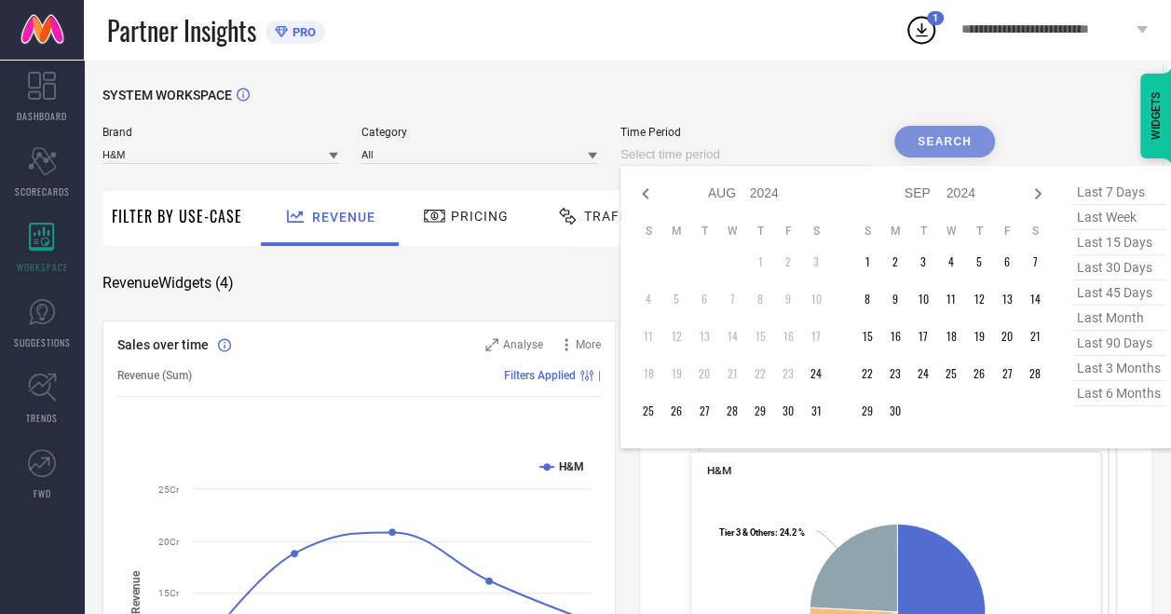
click at [646, 200] on icon at bounding box center [645, 194] width 22 height 22
select select "6"
select select "2024"
select select "7"
select select "2024"
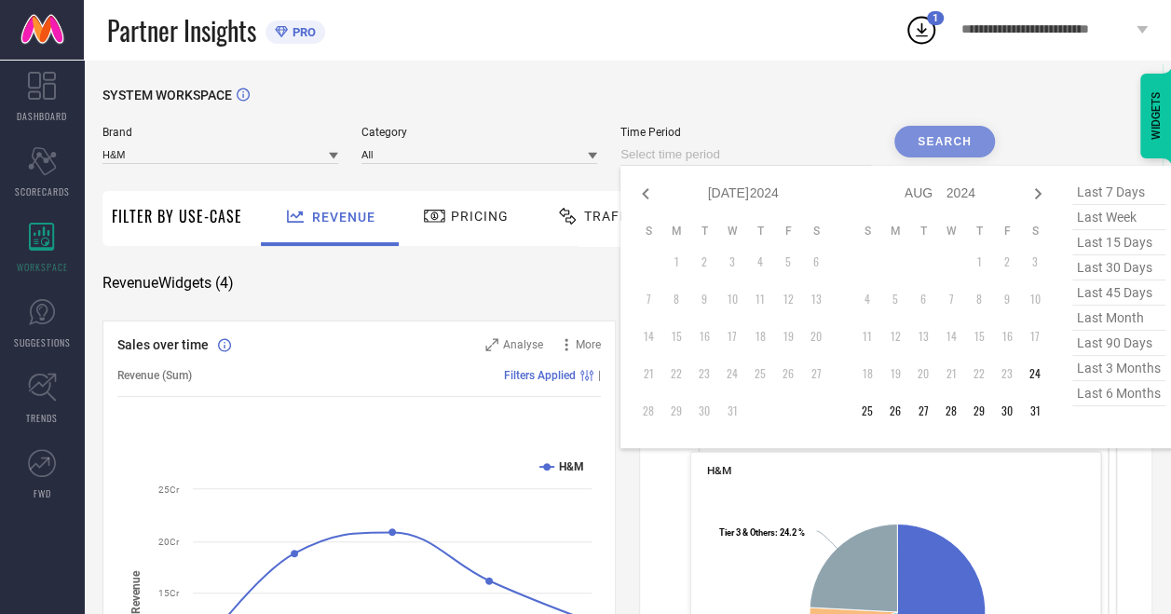
click at [646, 200] on icon at bounding box center [645, 194] width 22 height 22
select select "5"
select select "2024"
select select "6"
select select "2024"
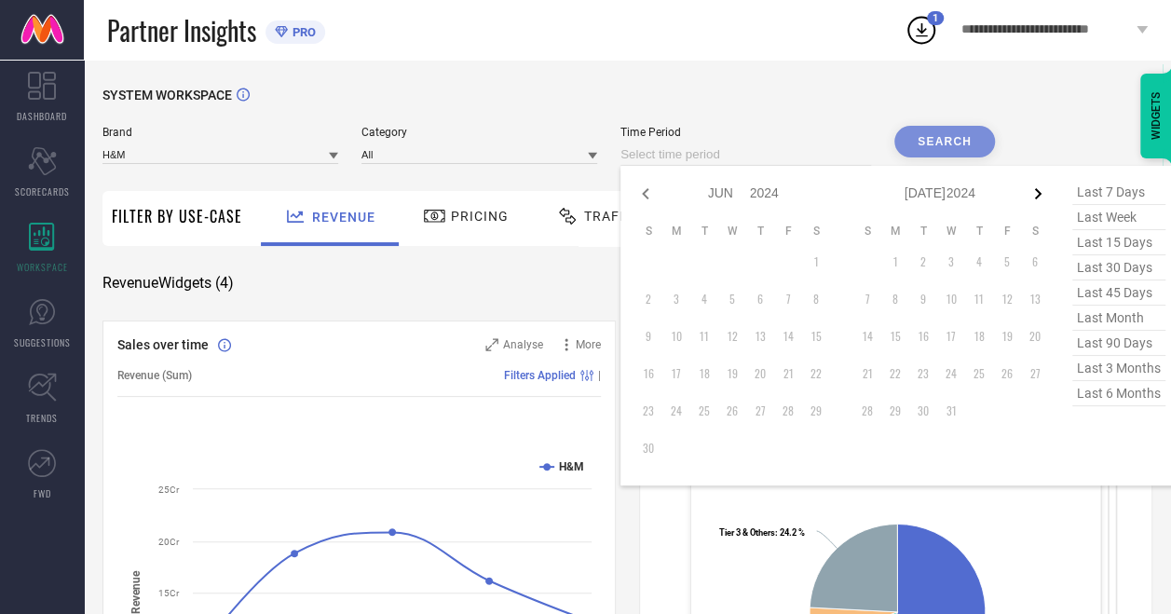
click at [1034, 188] on icon at bounding box center [1037, 194] width 22 height 22
select select "6"
select select "2024"
select select "7"
select select "2024"
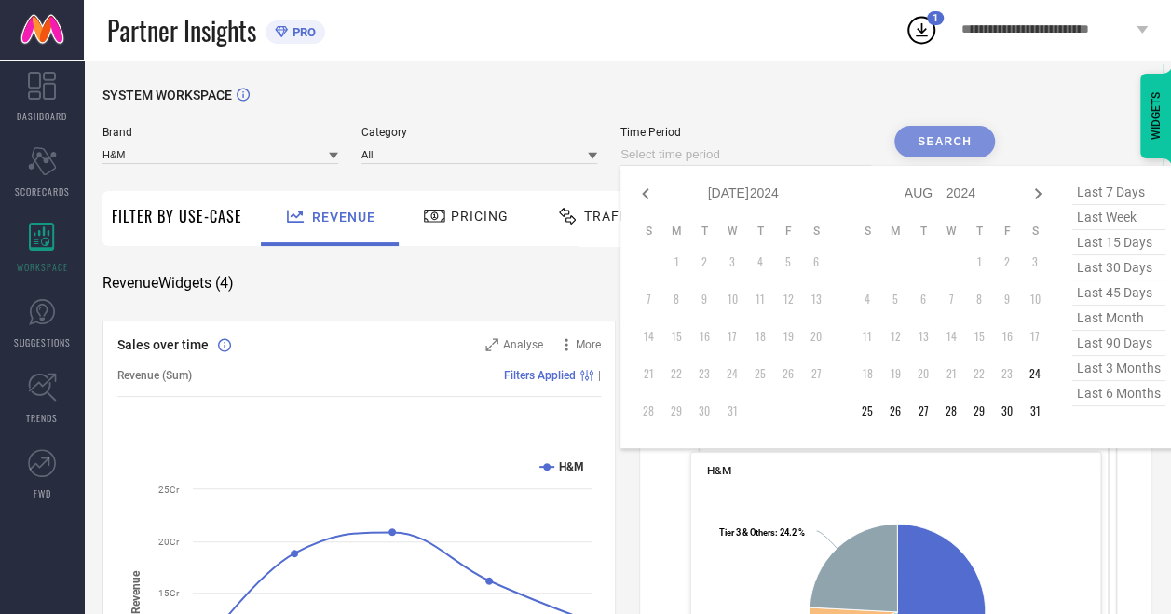
click at [1034, 188] on icon at bounding box center [1037, 194] width 22 height 22
select select "7"
select select "2024"
select select "8"
select select "2024"
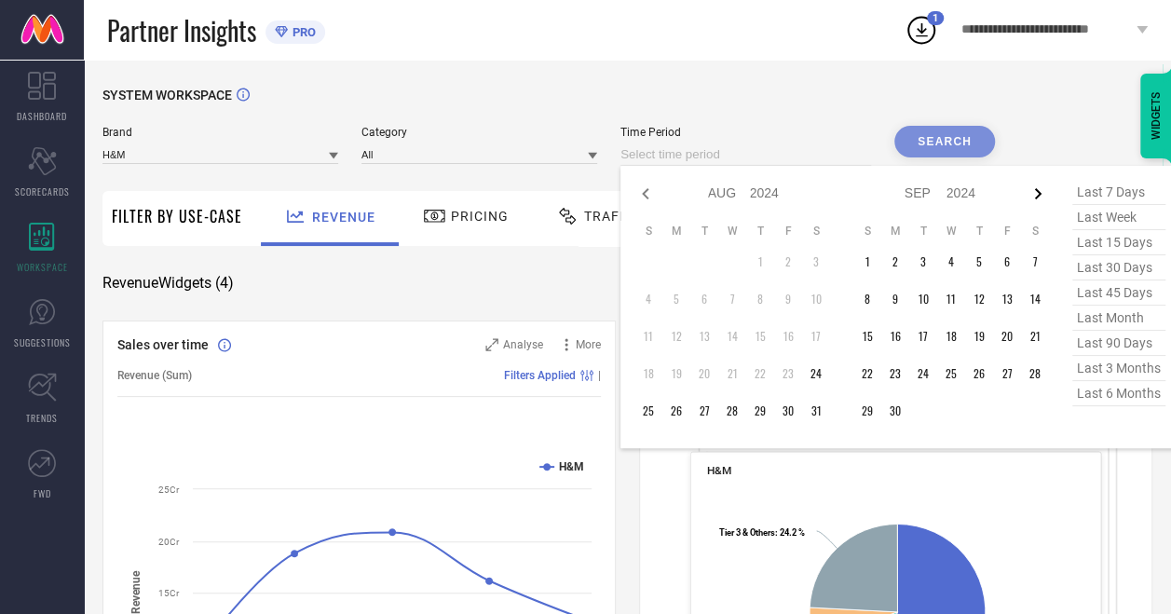
click at [1034, 188] on icon at bounding box center [1037, 194] width 22 height 22
select select "8"
select select "2024"
select select "9"
select select "2024"
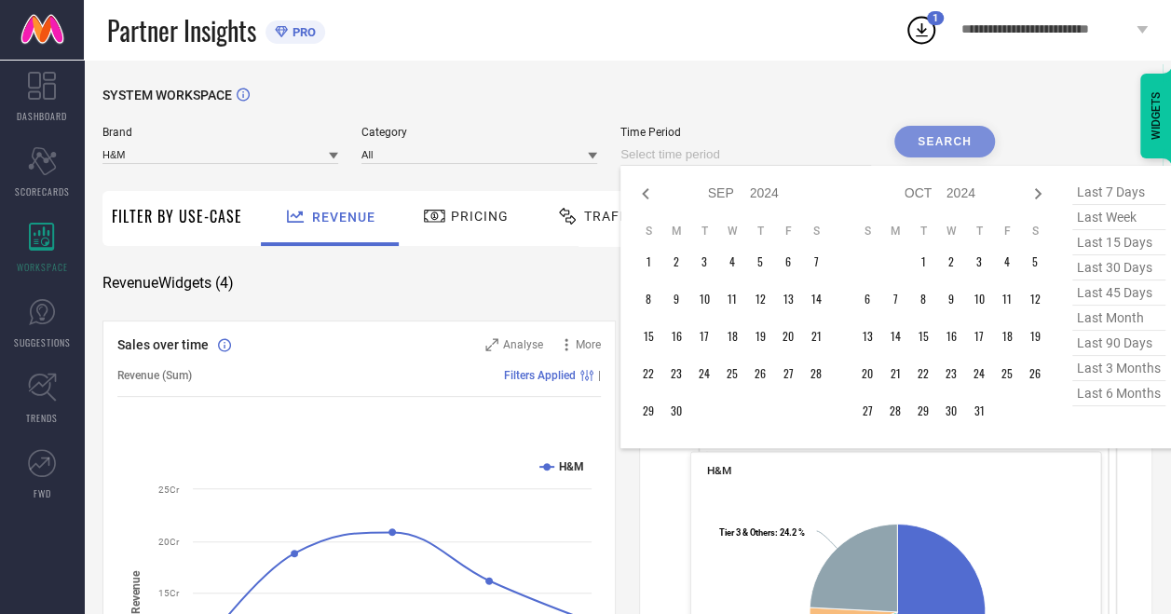
click at [1034, 188] on icon at bounding box center [1037, 194] width 22 height 22
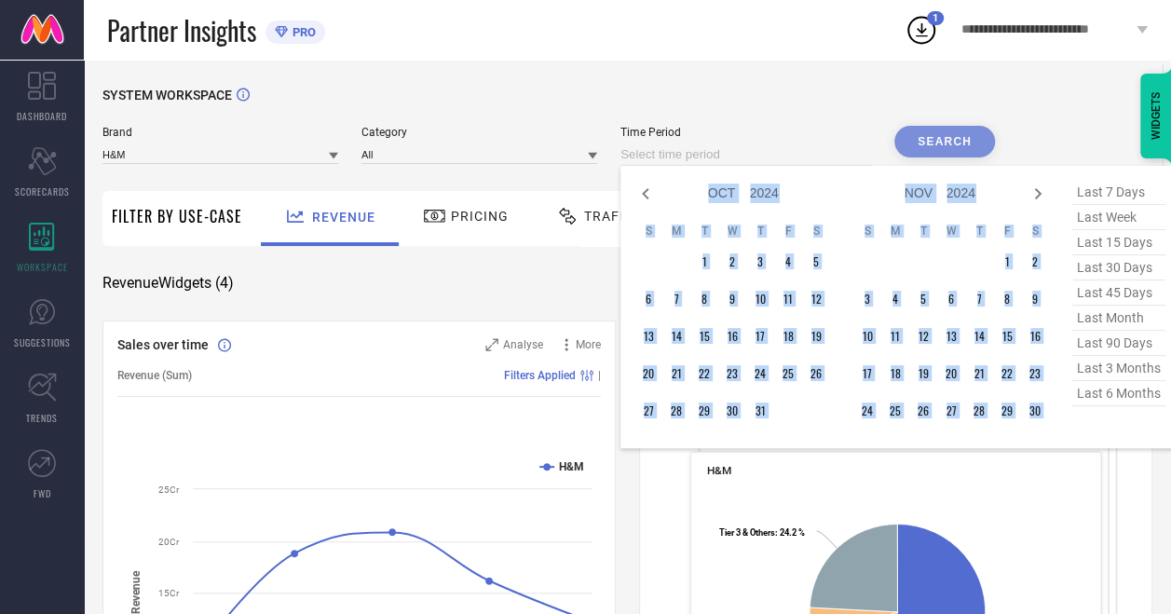
select select "11"
select select "2024"
select select "2025"
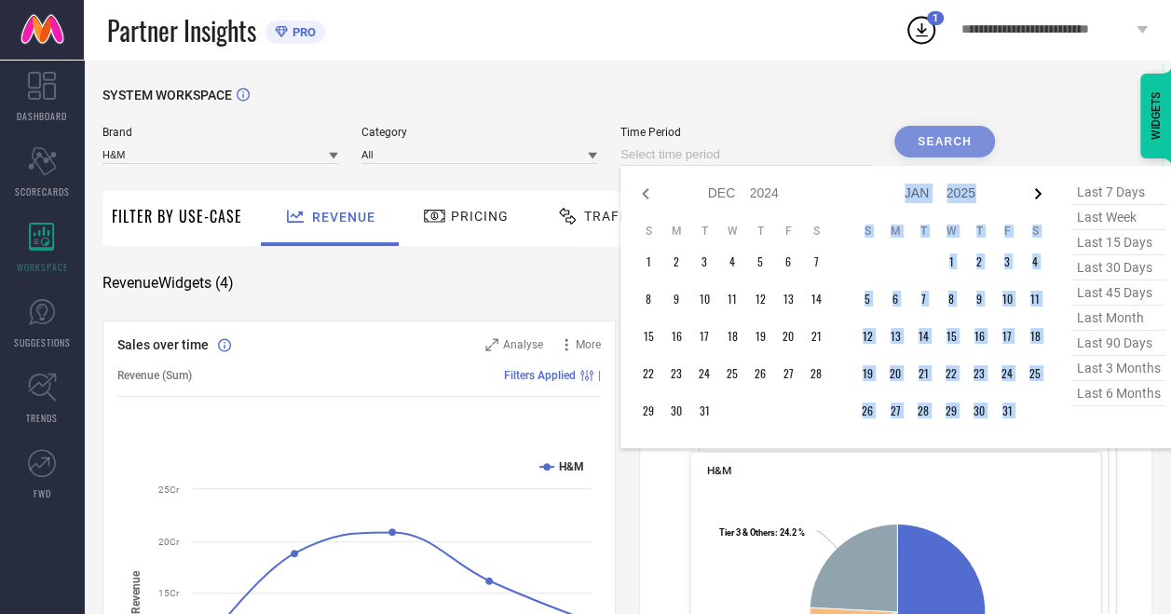
click at [1034, 188] on icon at bounding box center [1037, 194] width 22 height 22
select select "2025"
select select "1"
select select "2025"
click at [1034, 188] on icon at bounding box center [1037, 194] width 22 height 22
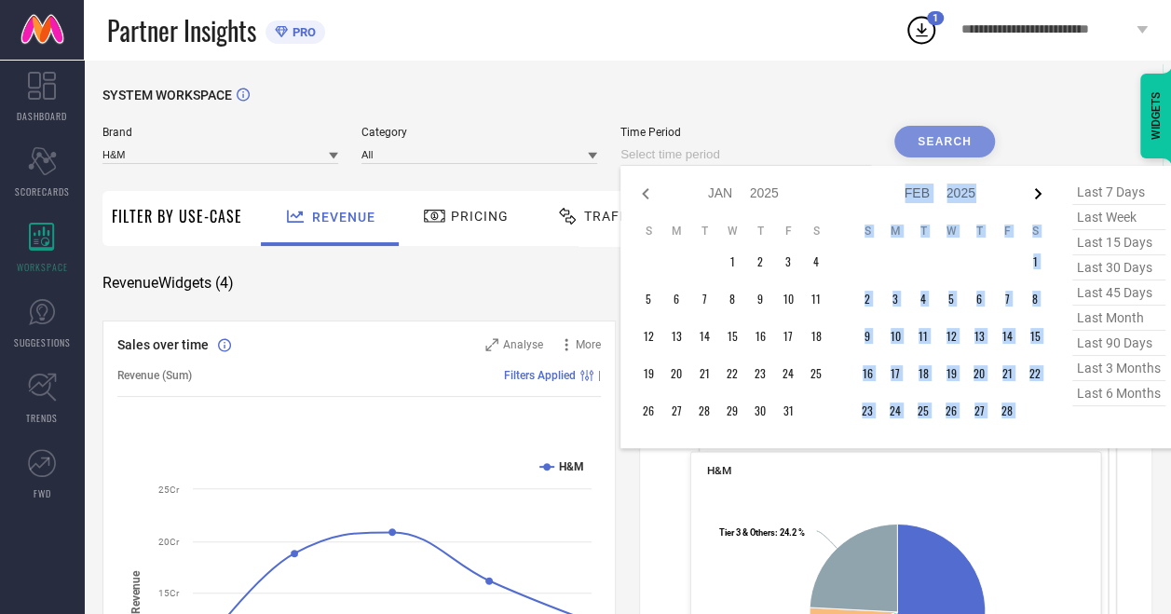
select select "1"
select select "2025"
select select "2"
select select "2025"
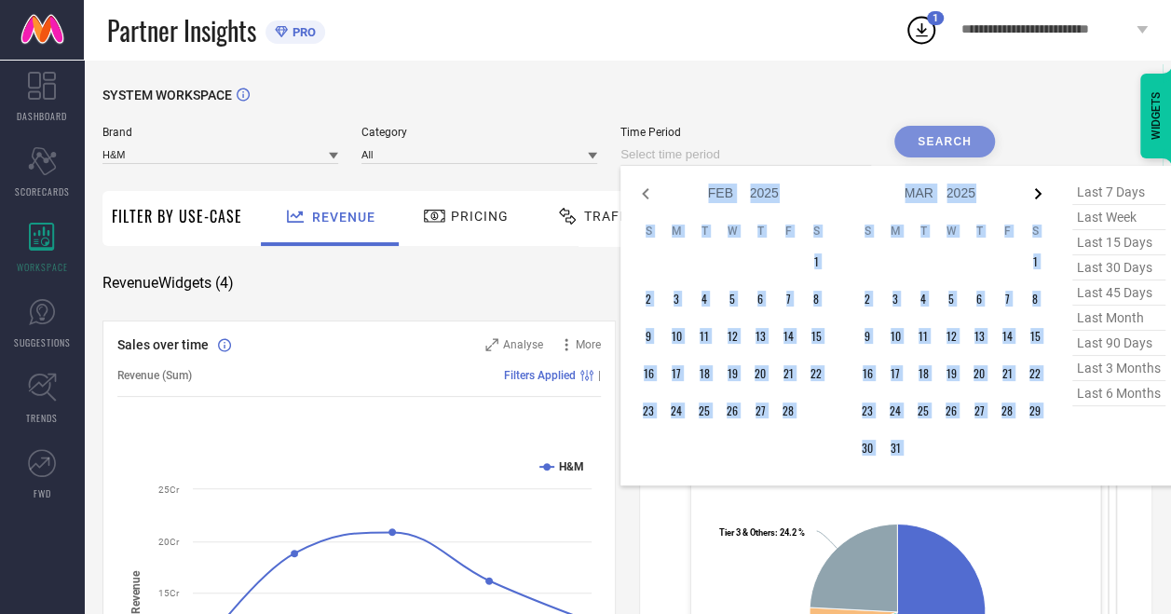
click at [1034, 188] on icon at bounding box center [1037, 194] width 22 height 22
select select "2"
select select "2025"
select select "3"
select select "2025"
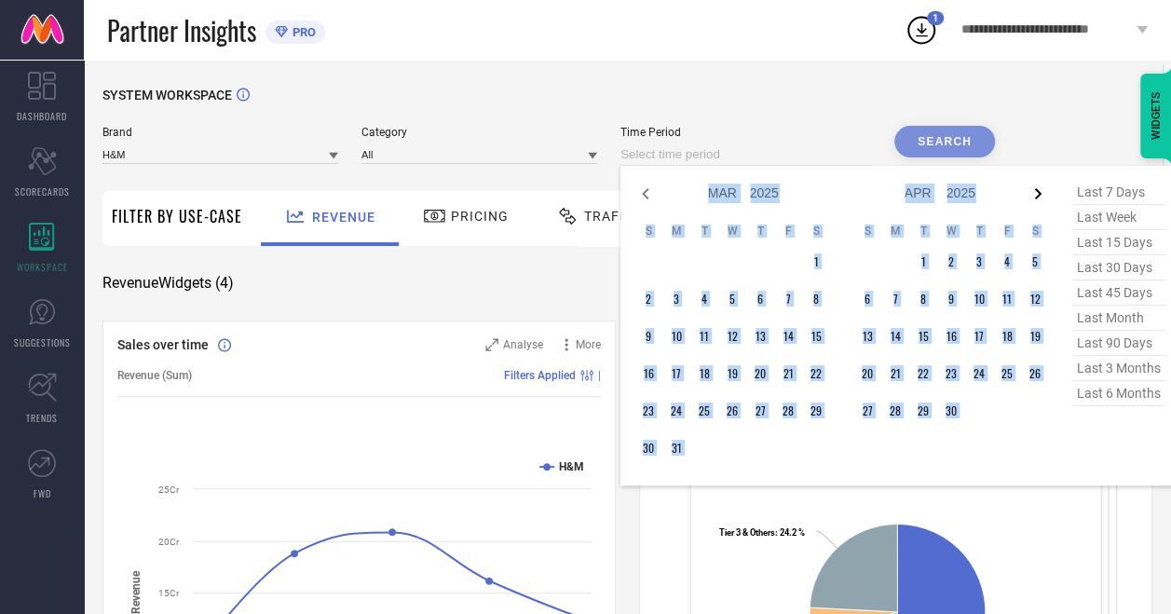
click at [1034, 188] on icon at bounding box center [1037, 194] width 22 height 22
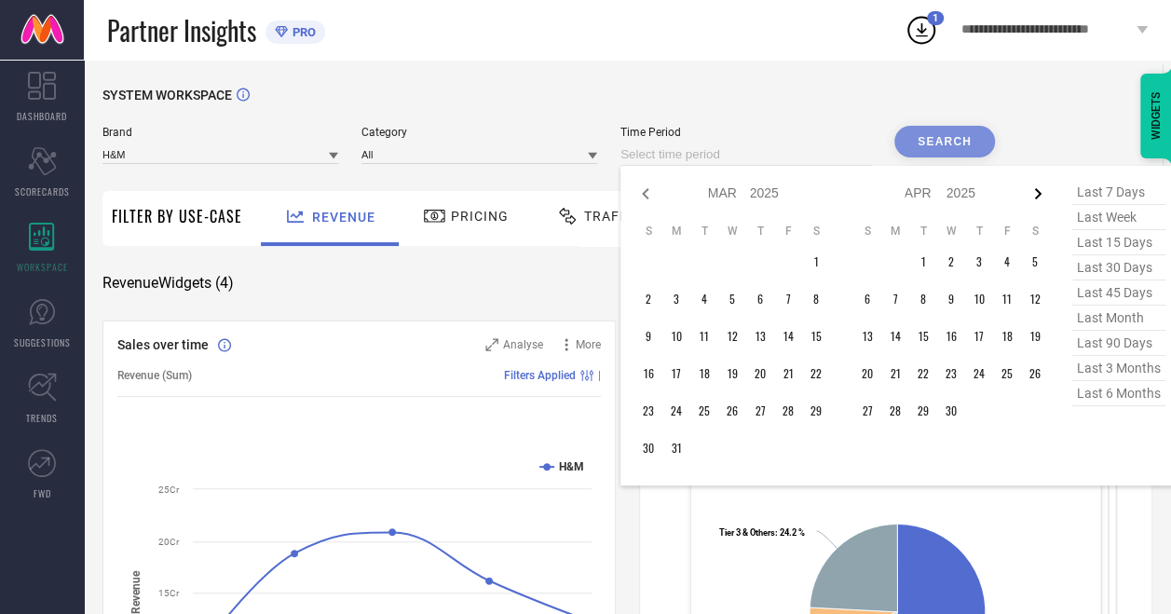
select select "3"
select select "2025"
select select "4"
select select "2025"
click at [1034, 188] on icon at bounding box center [1037, 194] width 22 height 22
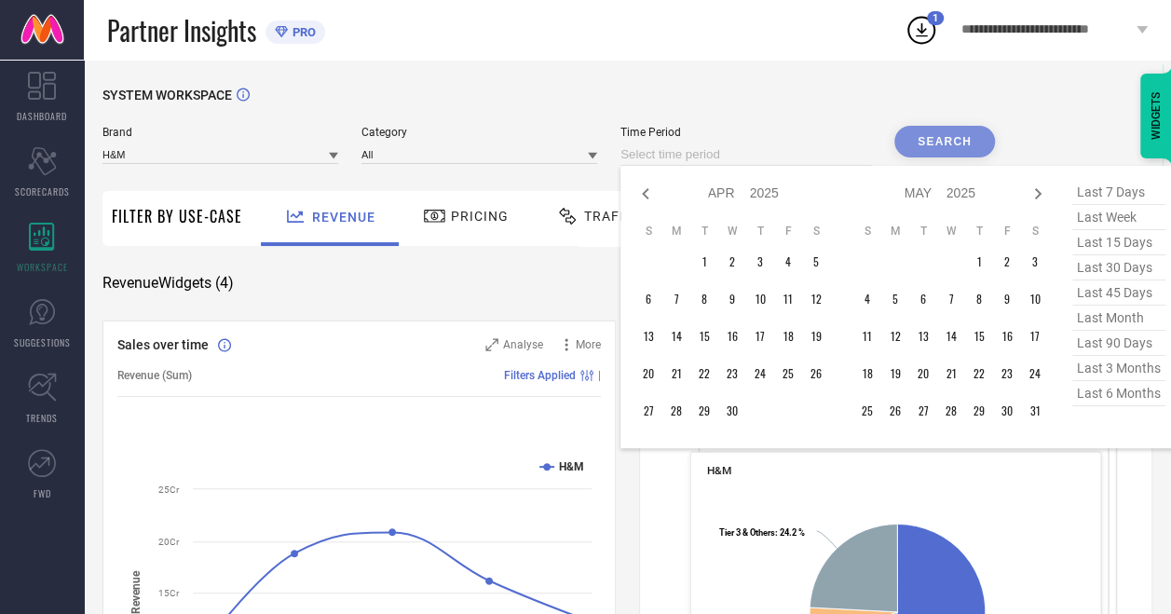
select select "4"
select select "2025"
select select "5"
select select "2025"
click at [1034, 188] on icon at bounding box center [1037, 194] width 22 height 22
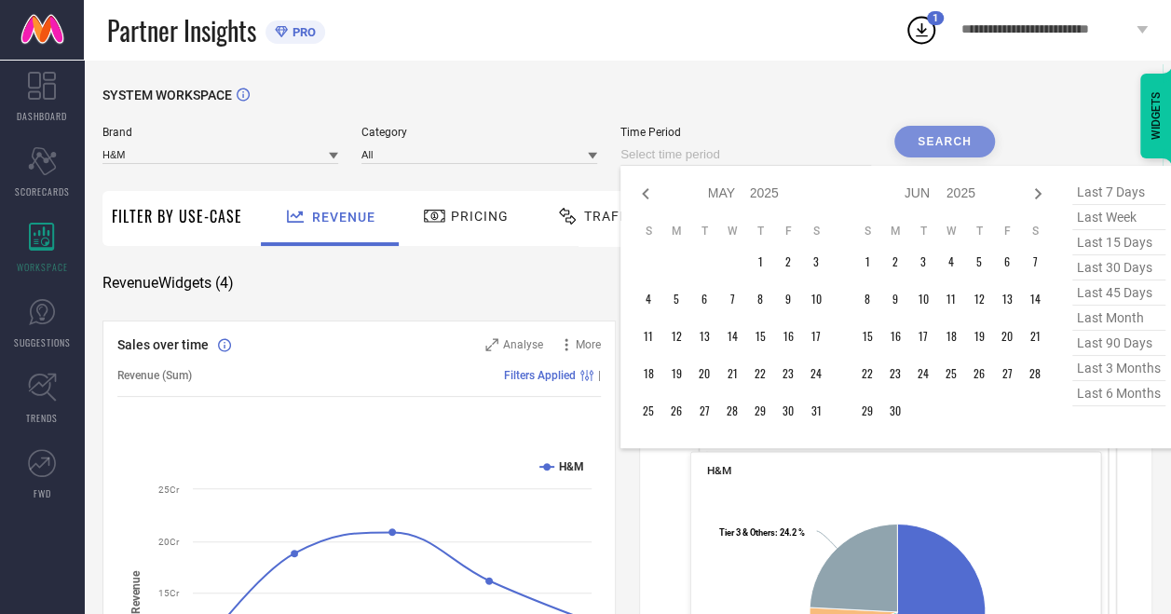
select select "5"
select select "2025"
select select "6"
select select "2025"
type input "After [DATE]"
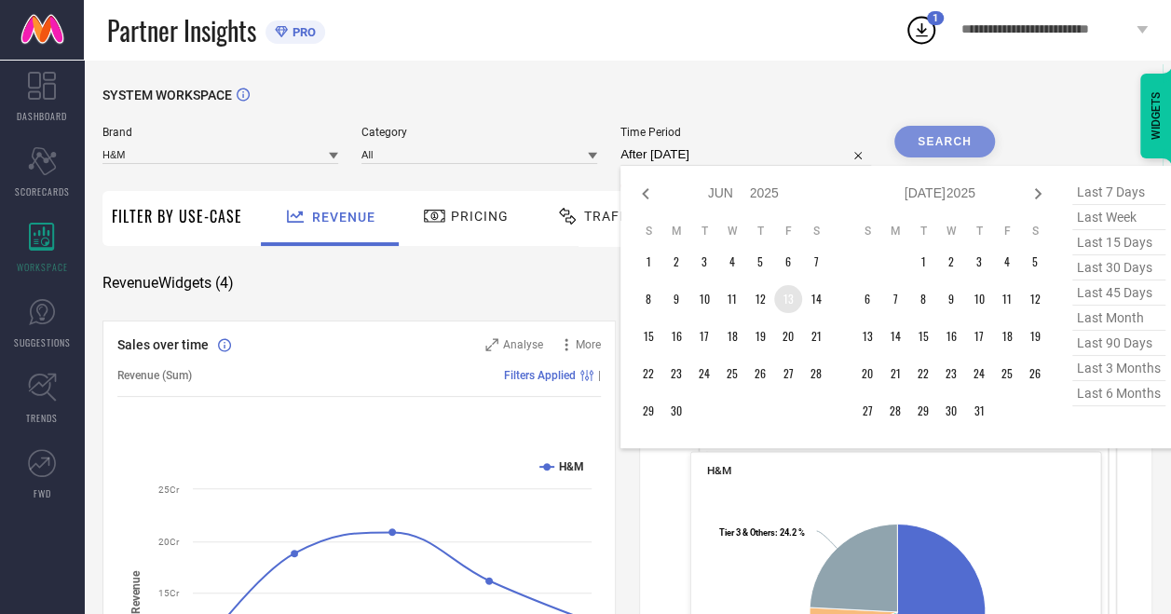
click at [792, 305] on td "13" at bounding box center [788, 299] width 28 height 28
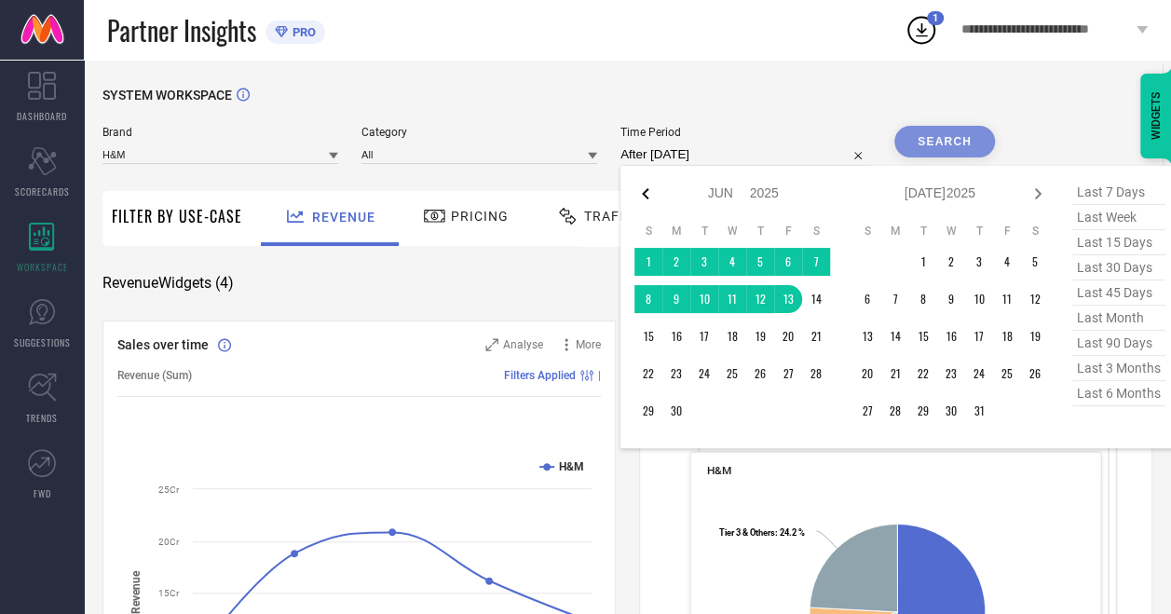
click at [652, 192] on icon at bounding box center [645, 194] width 22 height 22
select select "4"
select select "2025"
select select "5"
select select "2025"
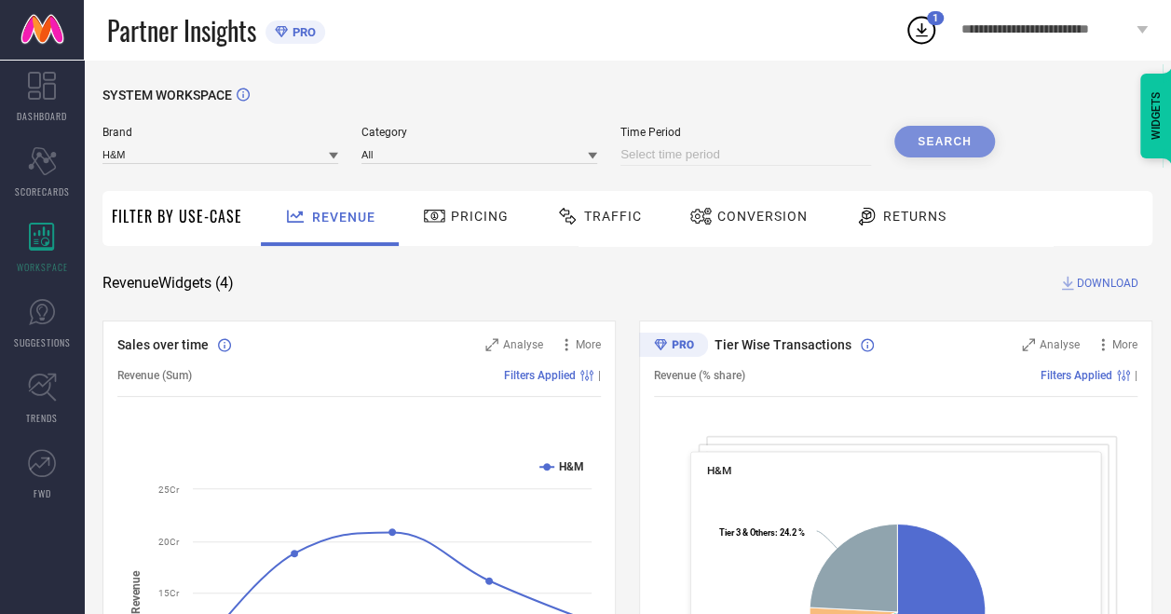
select select "7"
select select "2025"
select select "8"
select select "2025"
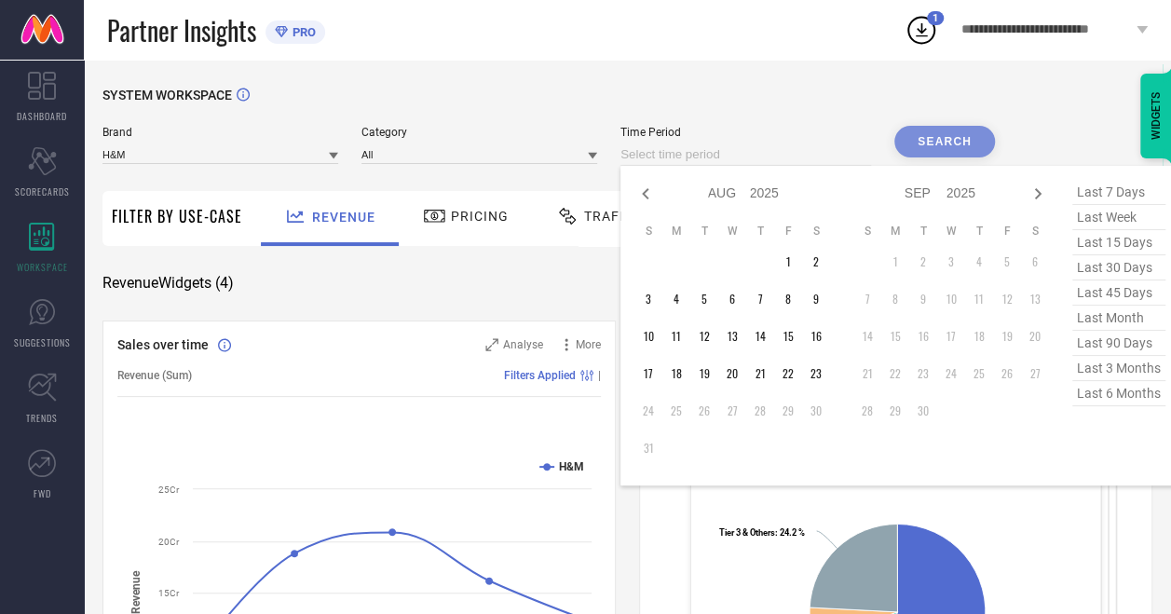
click at [794, 153] on input at bounding box center [745, 154] width 251 height 22
click at [651, 184] on icon at bounding box center [645, 194] width 22 height 22
select select "6"
select select "2025"
select select "7"
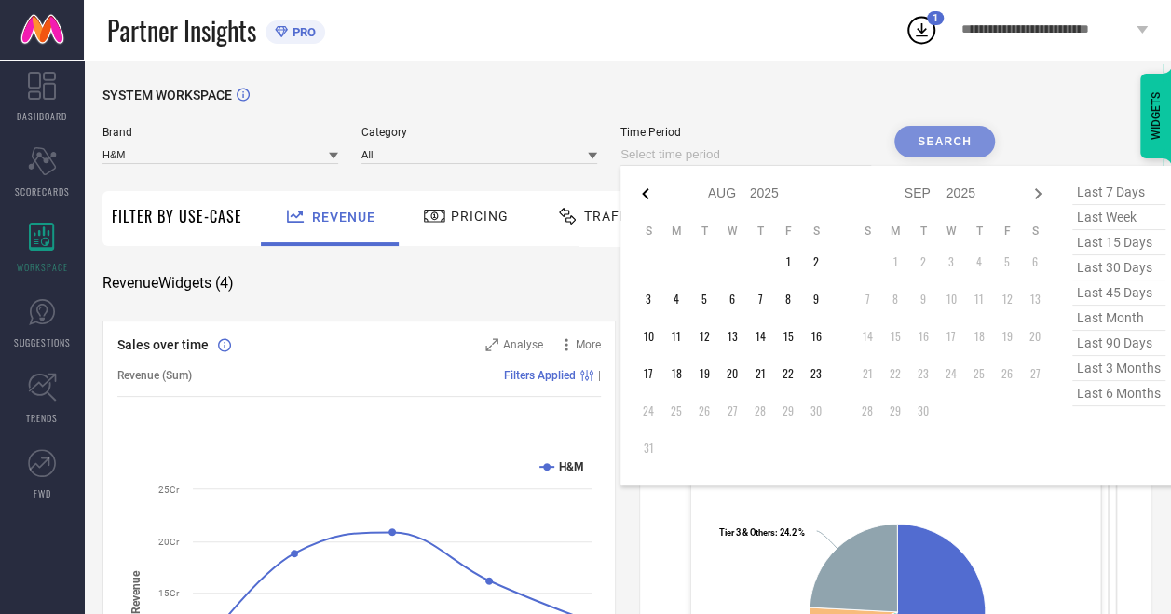
select select "2025"
click at [651, 184] on icon at bounding box center [645, 194] width 22 height 22
select select "5"
select select "2025"
select select "6"
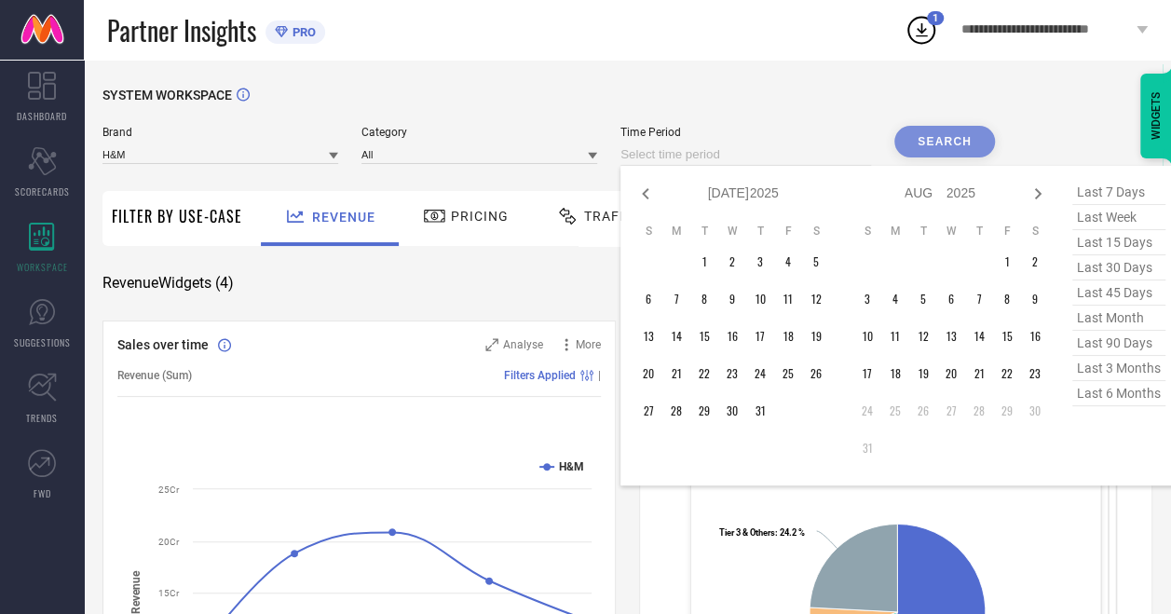
select select "2025"
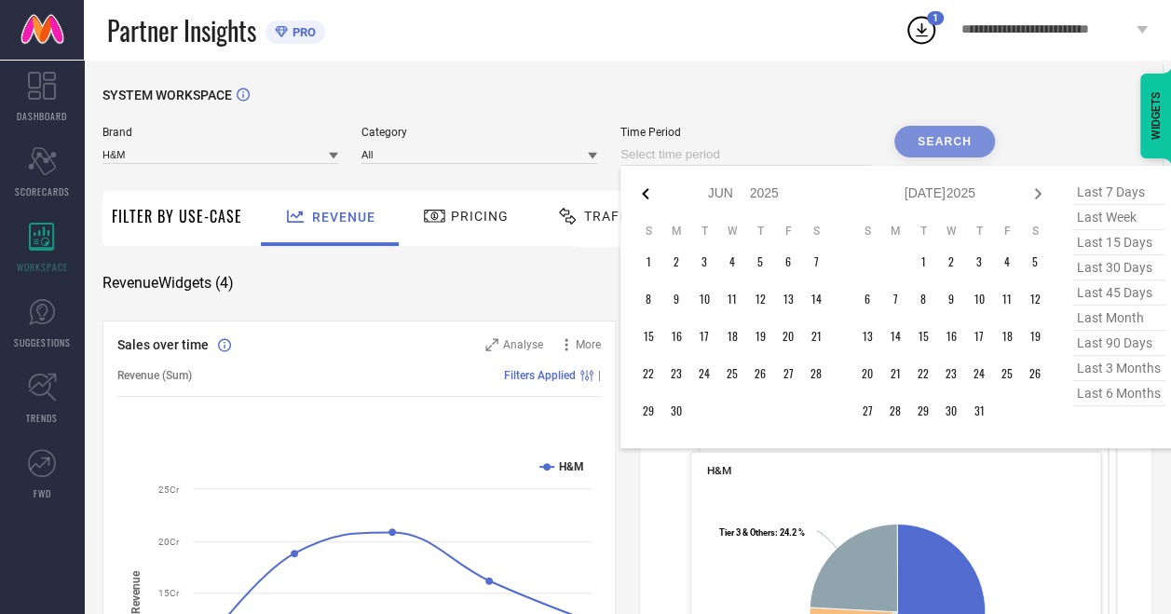
click at [648, 191] on icon at bounding box center [645, 193] width 7 height 11
select select "4"
select select "2025"
select select "5"
select select "2025"
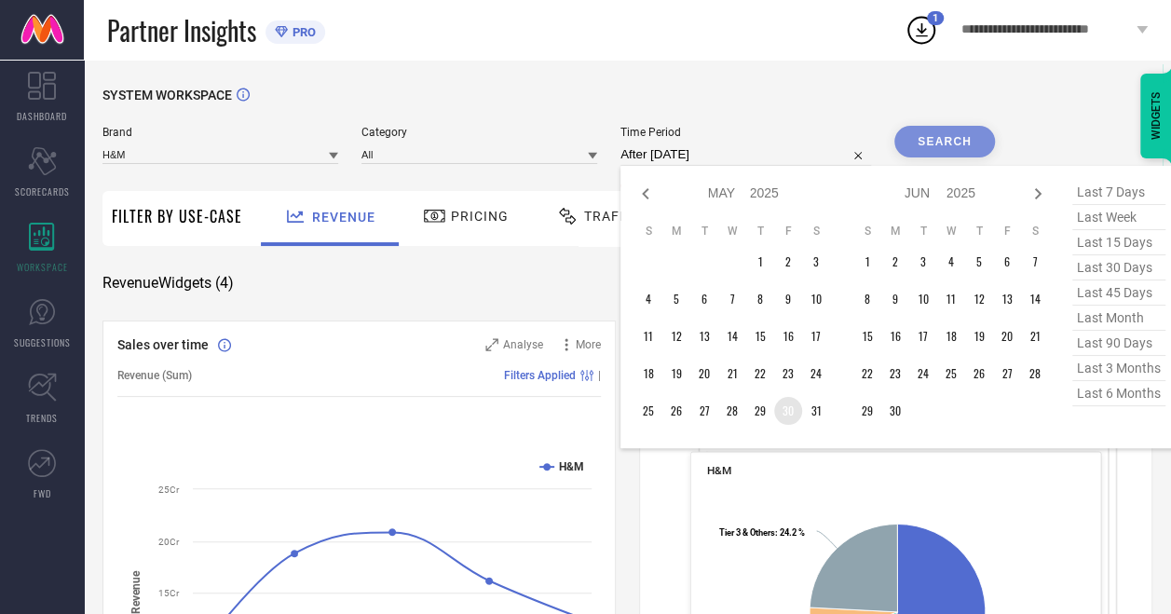
click at [794, 415] on td "30" at bounding box center [788, 411] width 28 height 28
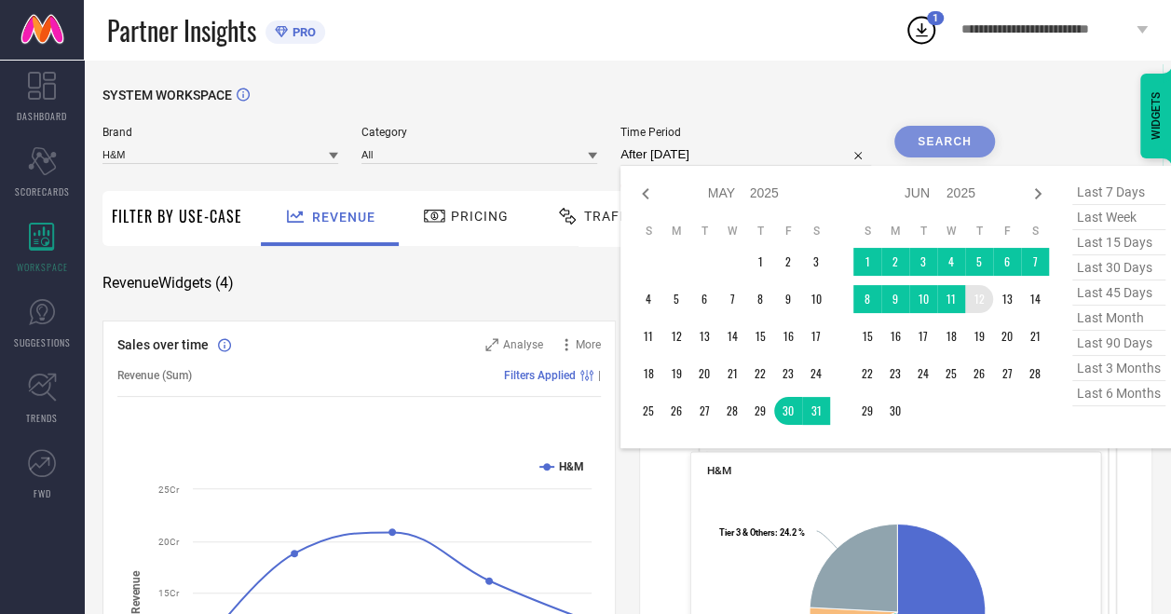
type input "[DATE] to [DATE]"
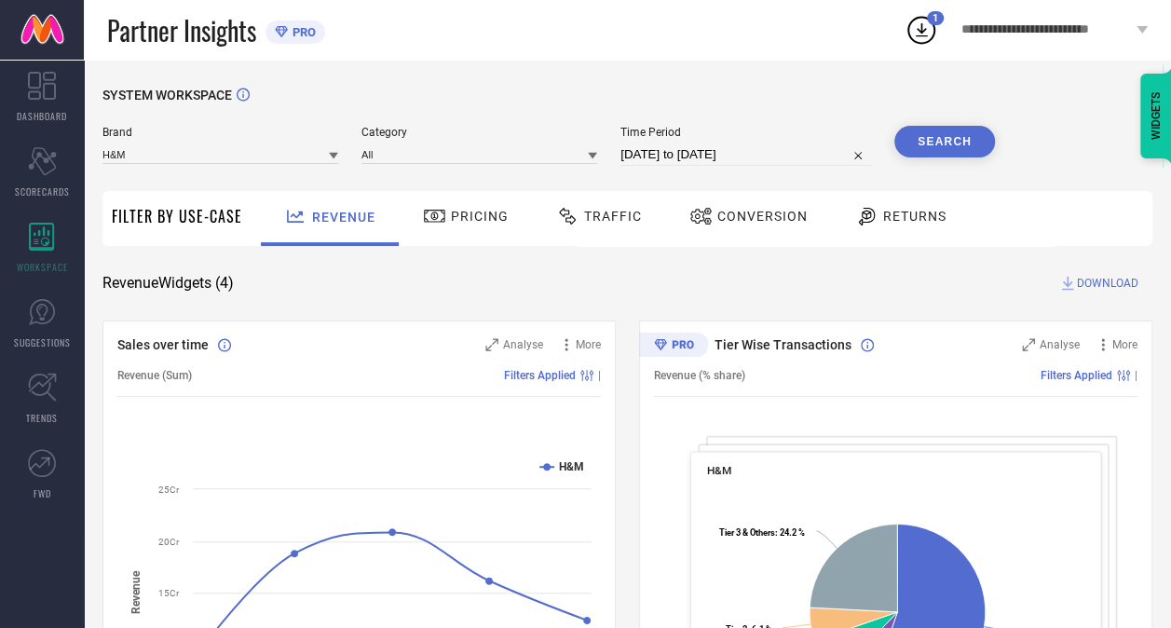
click at [940, 137] on button "Search" at bounding box center [944, 142] width 101 height 32
click at [1090, 280] on span "DOWNLOAD" at bounding box center [1107, 283] width 61 height 19
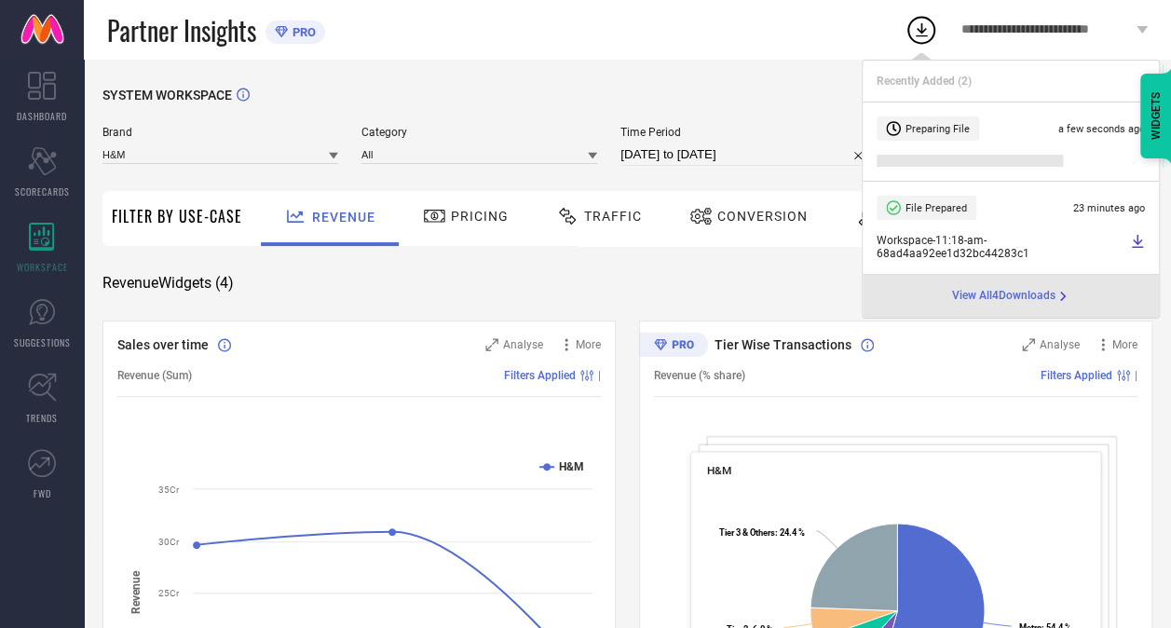
click at [990, 296] on span "View All 4 Downloads" at bounding box center [1003, 296] width 103 height 15
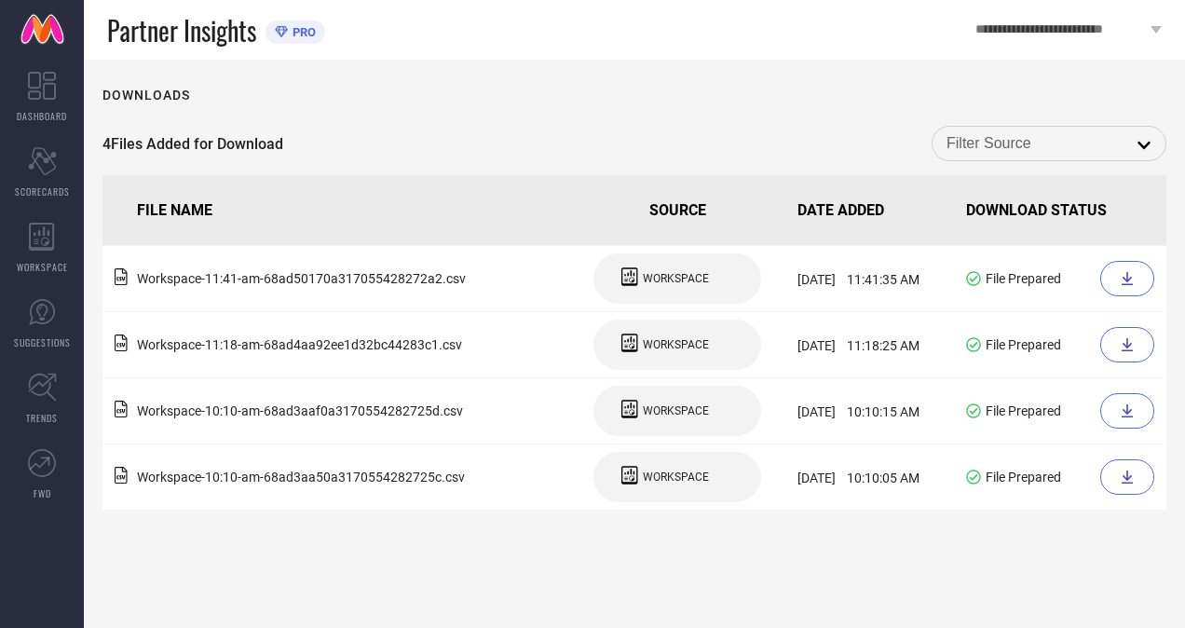
click at [1105, 71] on div "Downloads 4 Files Added for Download open FILE NAME SOURCE DATE ADDED DOWNLOAD …" at bounding box center [634, 344] width 1101 height 568
click at [1109, 274] on div at bounding box center [1127, 278] width 54 height 35
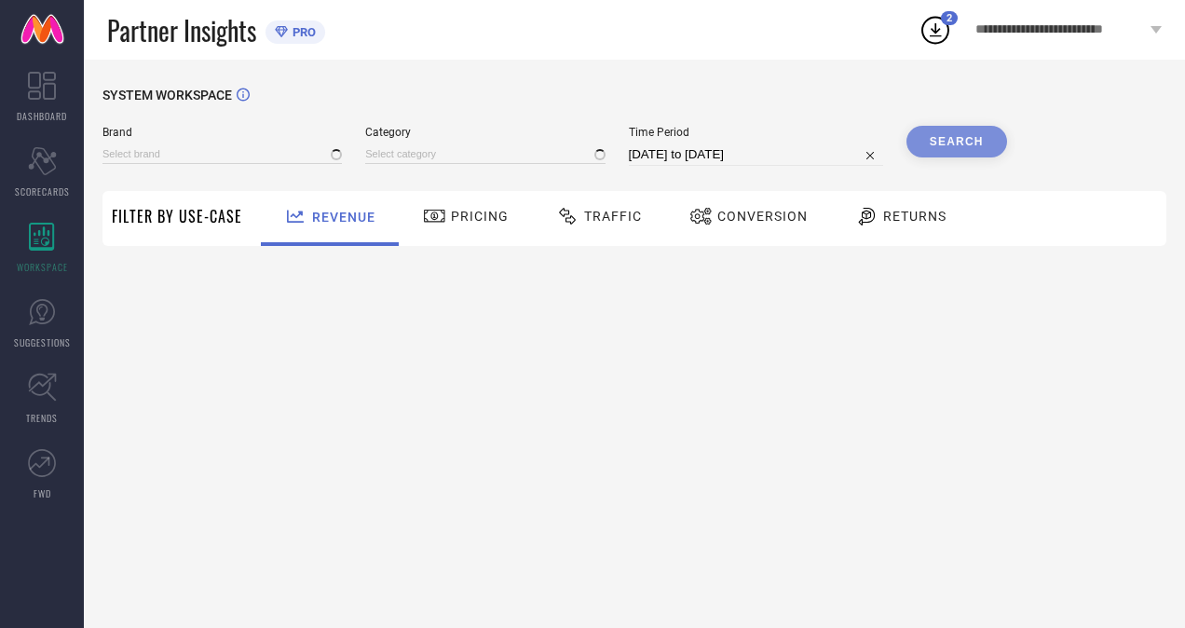
type input "H&M"
type input "All"
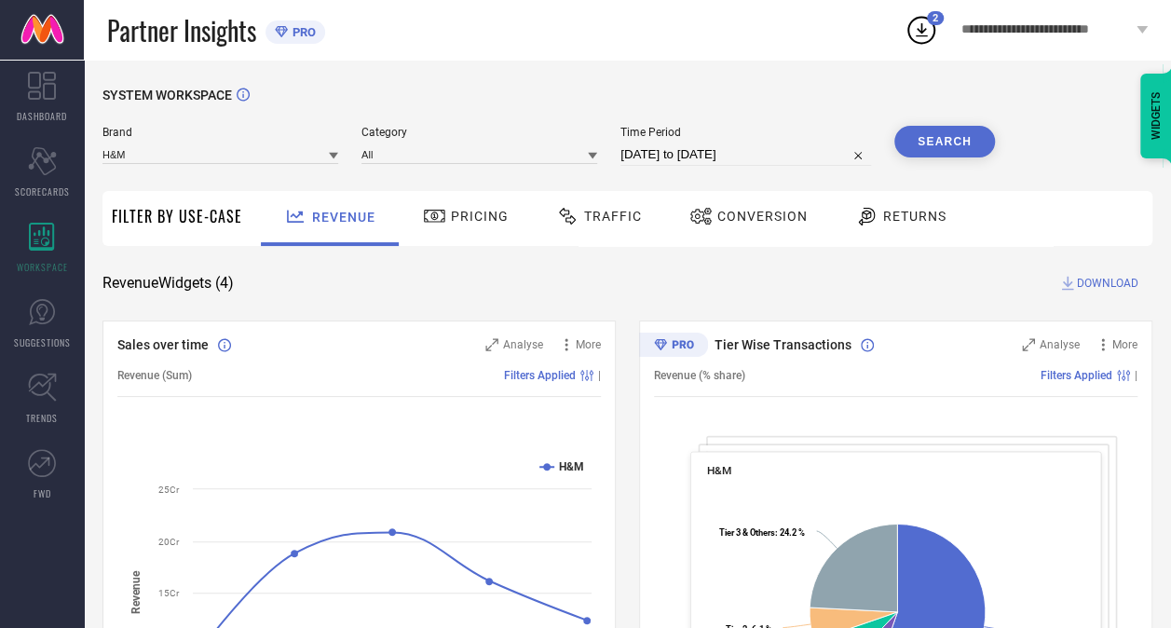
select select "6"
select select "2025"
select select "7"
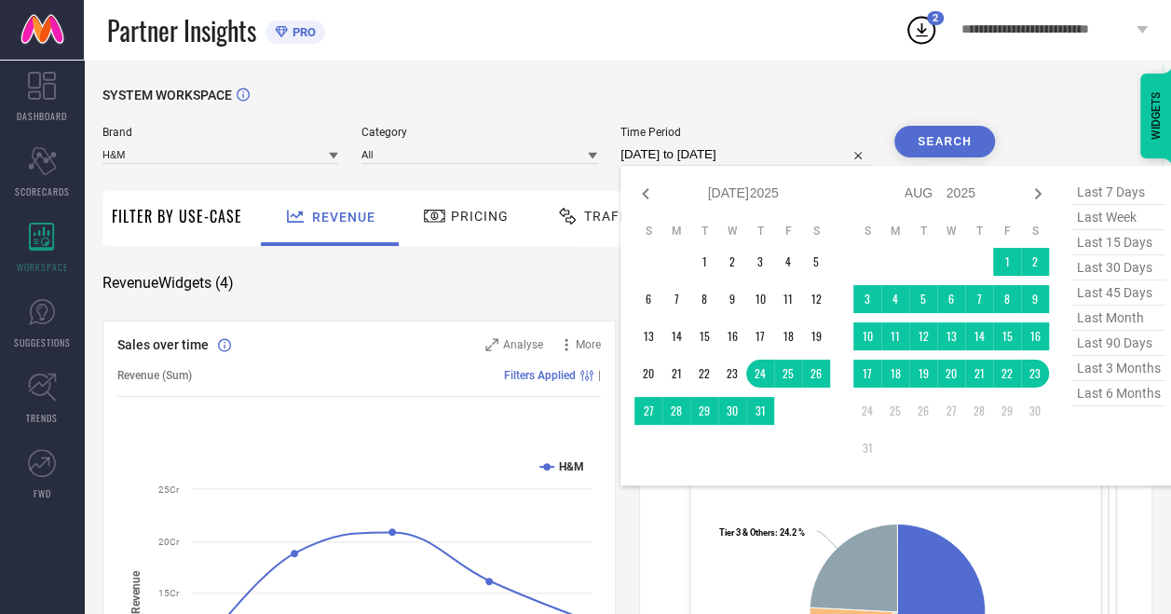
click at [682, 158] on input "[DATE] to [DATE]" at bounding box center [745, 154] width 251 height 22
click at [643, 198] on icon at bounding box center [645, 194] width 22 height 22
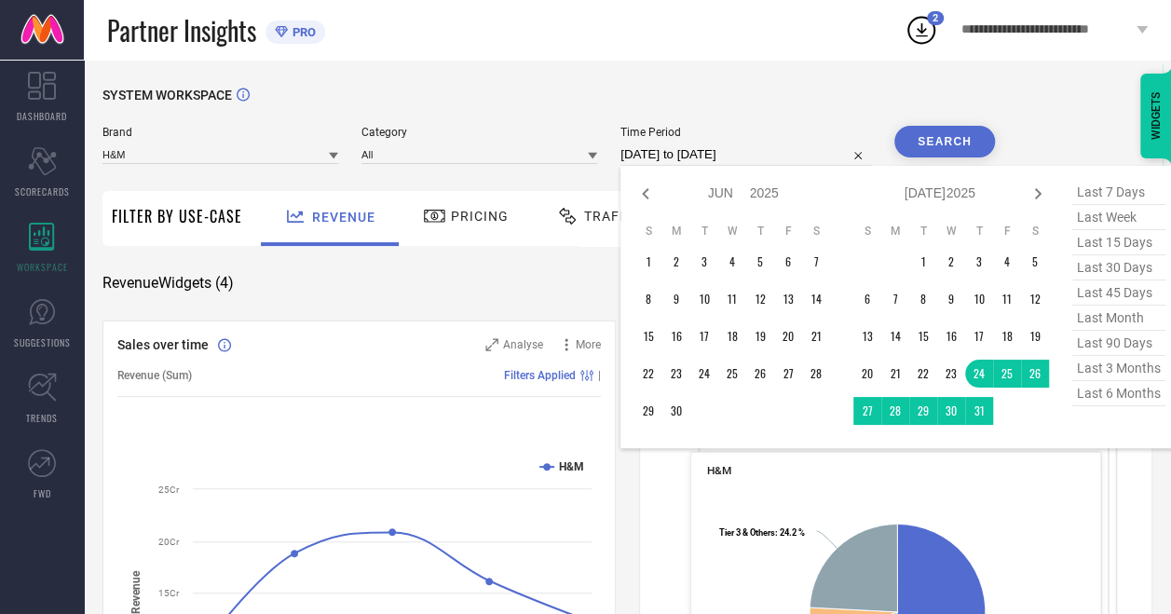
click at [643, 198] on icon at bounding box center [645, 194] width 22 height 22
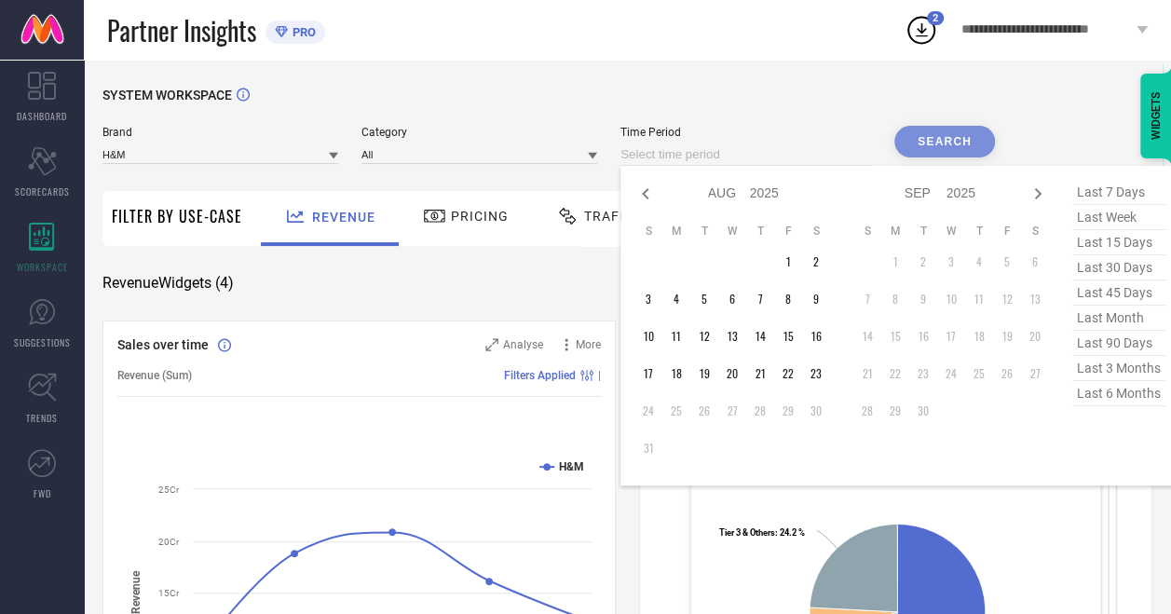
click at [706, 152] on input at bounding box center [745, 154] width 251 height 22
click at [649, 196] on icon at bounding box center [645, 194] width 22 height 22
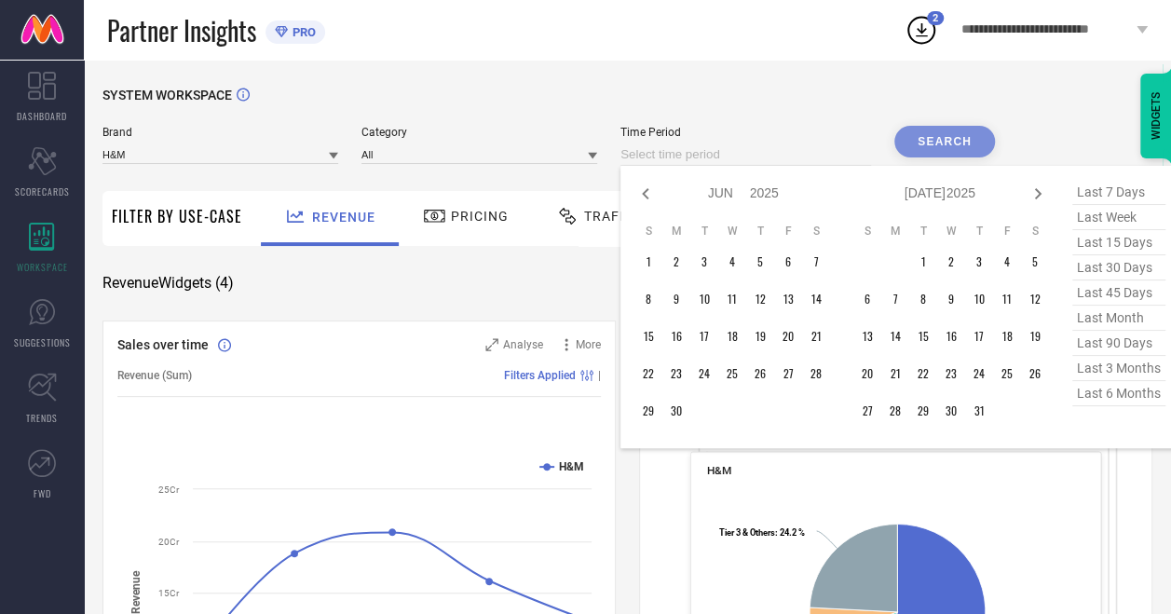
click at [649, 196] on icon at bounding box center [645, 194] width 22 height 22
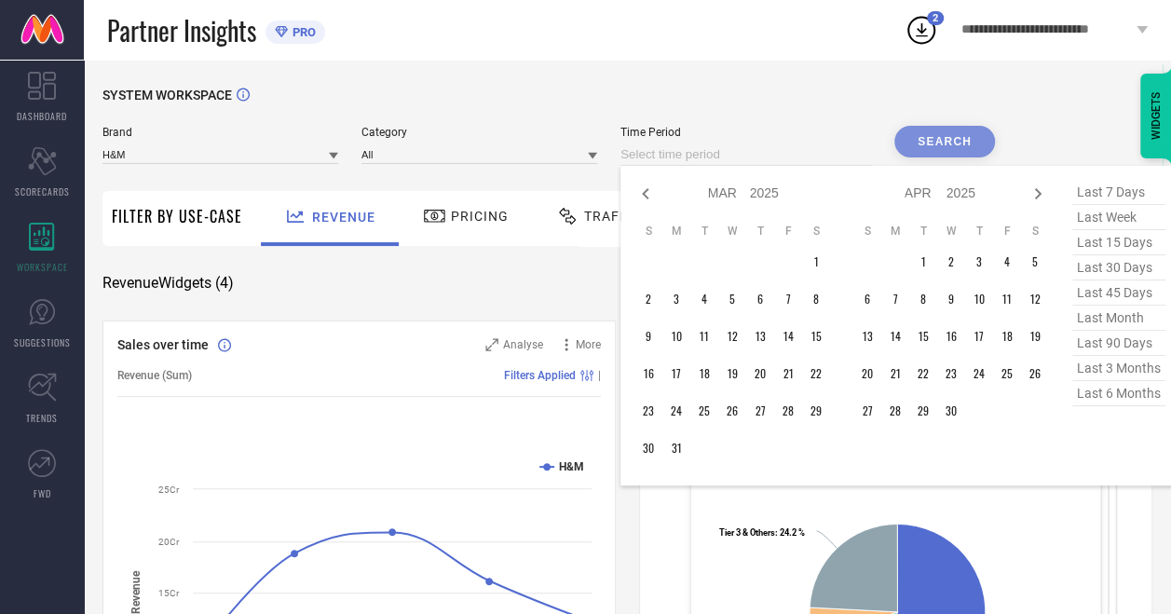
click at [649, 196] on icon at bounding box center [645, 194] width 22 height 22
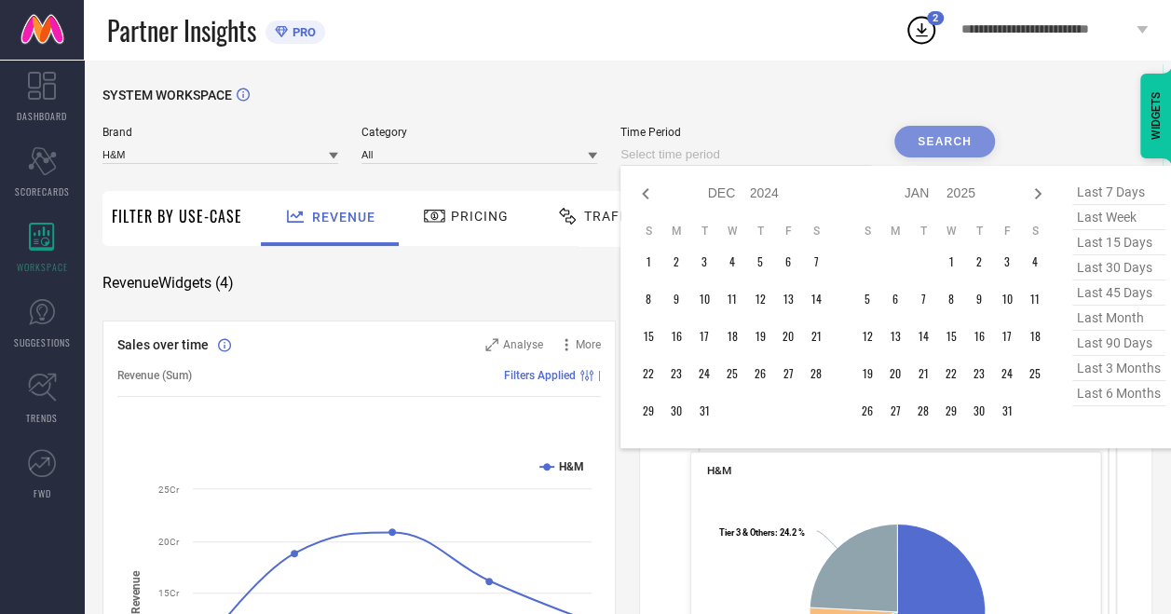
click at [649, 196] on icon at bounding box center [645, 194] width 22 height 22
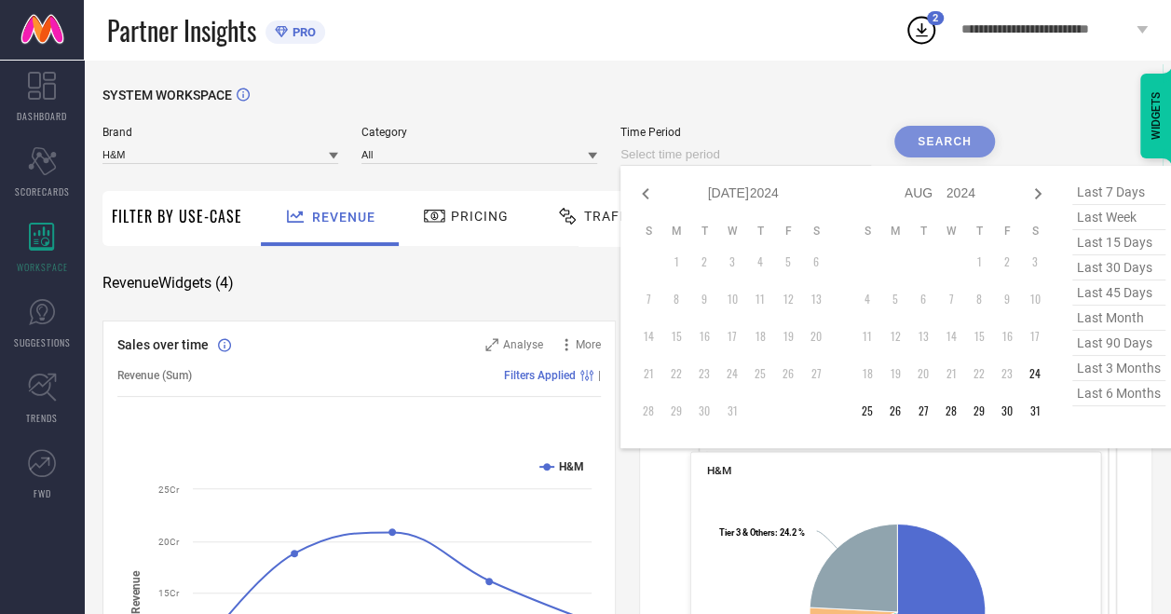
click at [649, 196] on icon at bounding box center [645, 194] width 22 height 22
click at [758, 413] on td "30" at bounding box center [760, 411] width 28 height 28
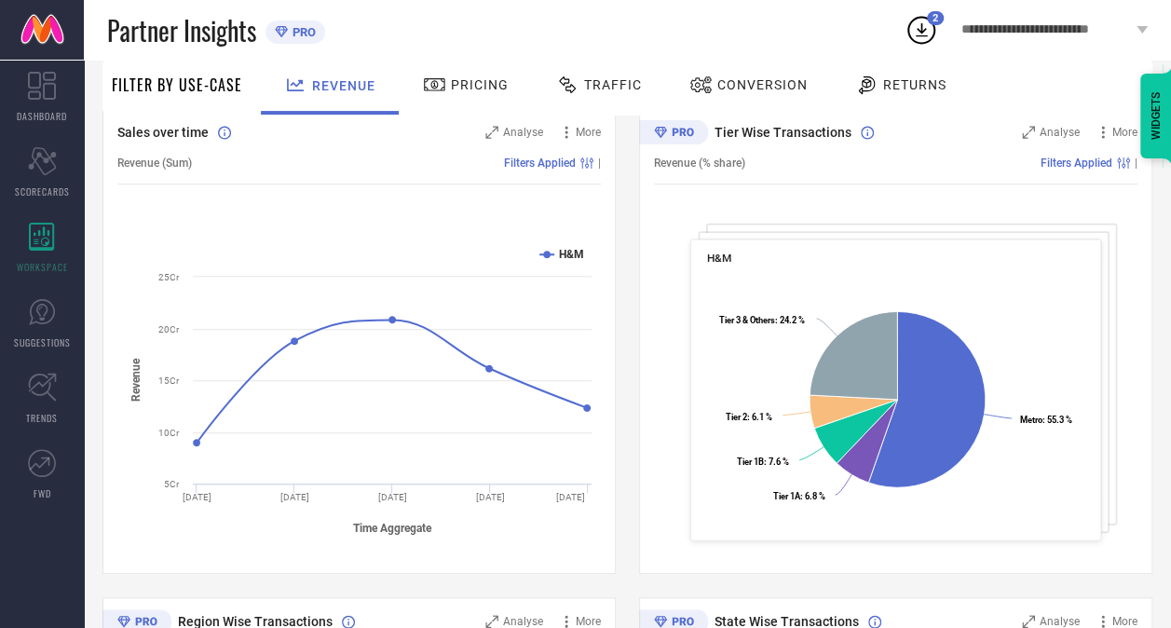
scroll to position [206, 0]
